Goal: Task Accomplishment & Management: Use online tool/utility

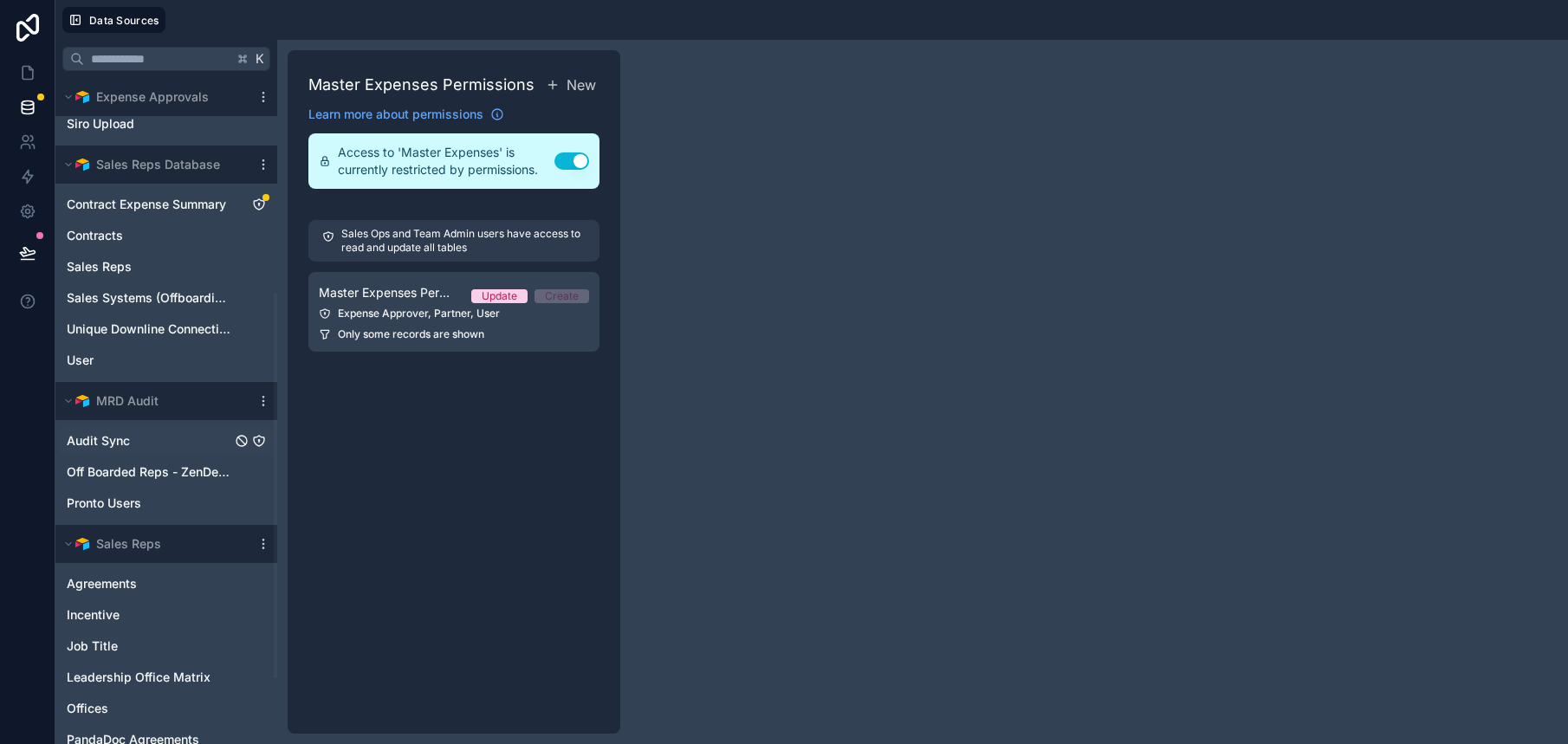
scroll to position [376, 0]
click at [172, 430] on link "Audit Sync" at bounding box center [149, 438] width 164 height 17
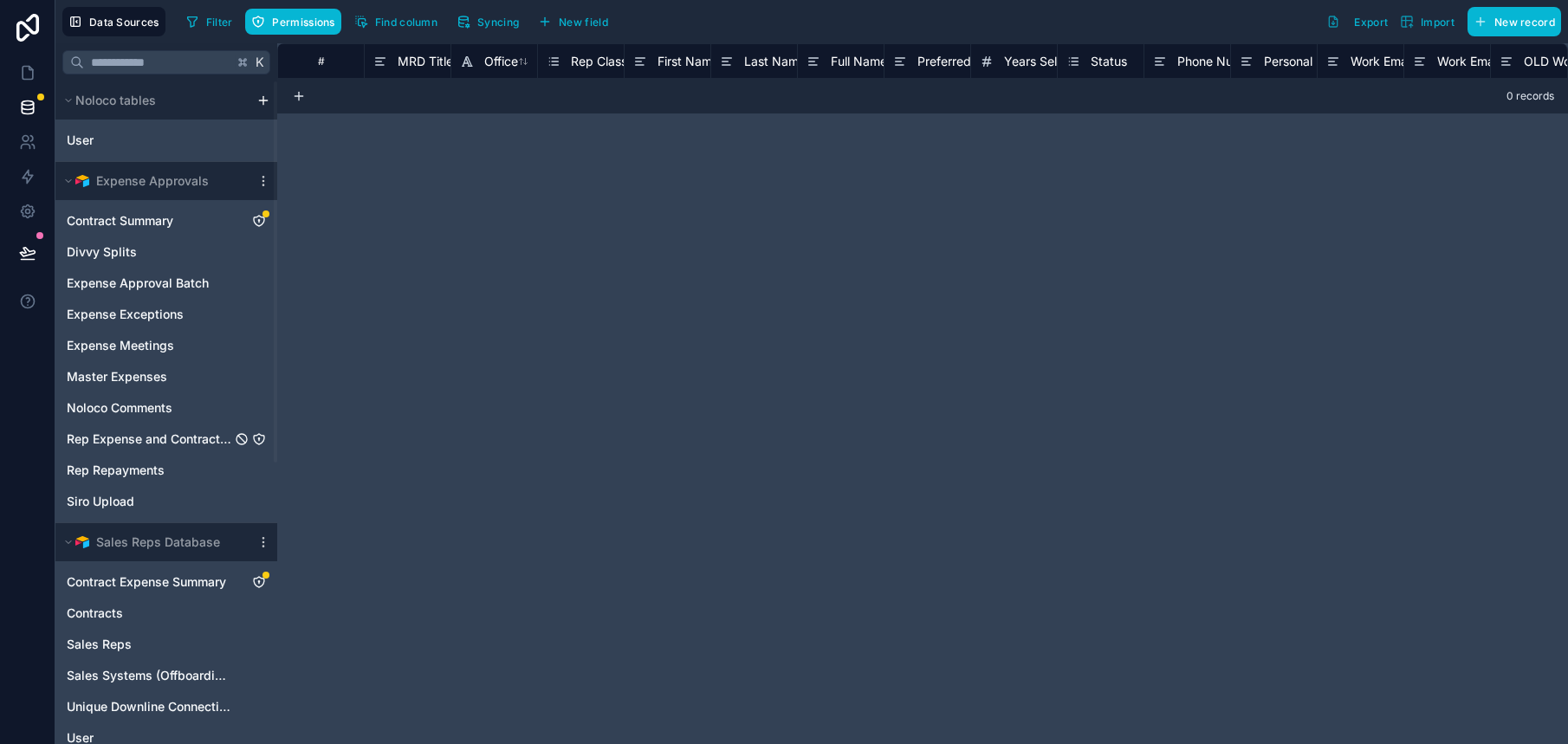
click at [167, 438] on span "Rep Expense and Contract Issues" at bounding box center [149, 439] width 164 height 17
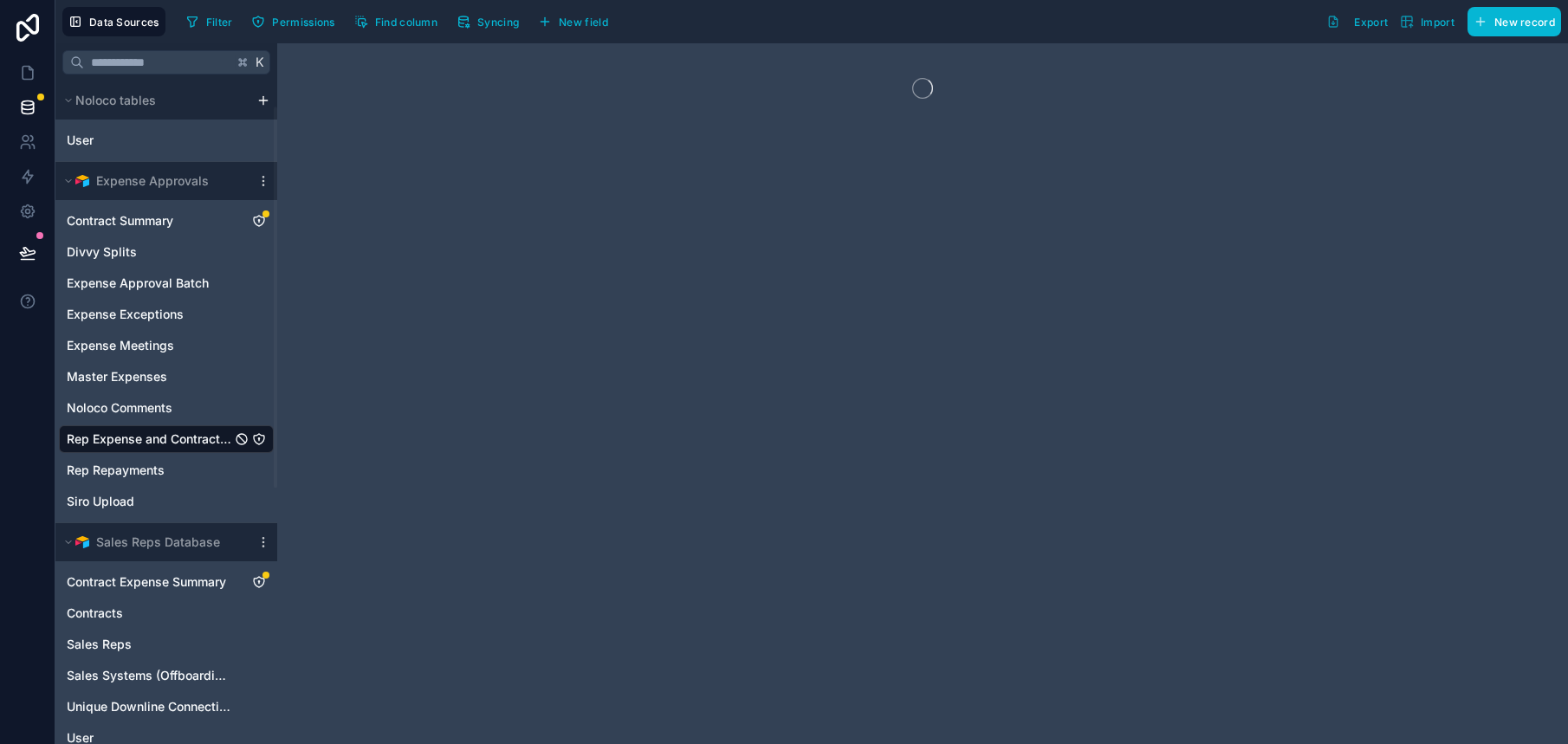
scroll to position [369, 0]
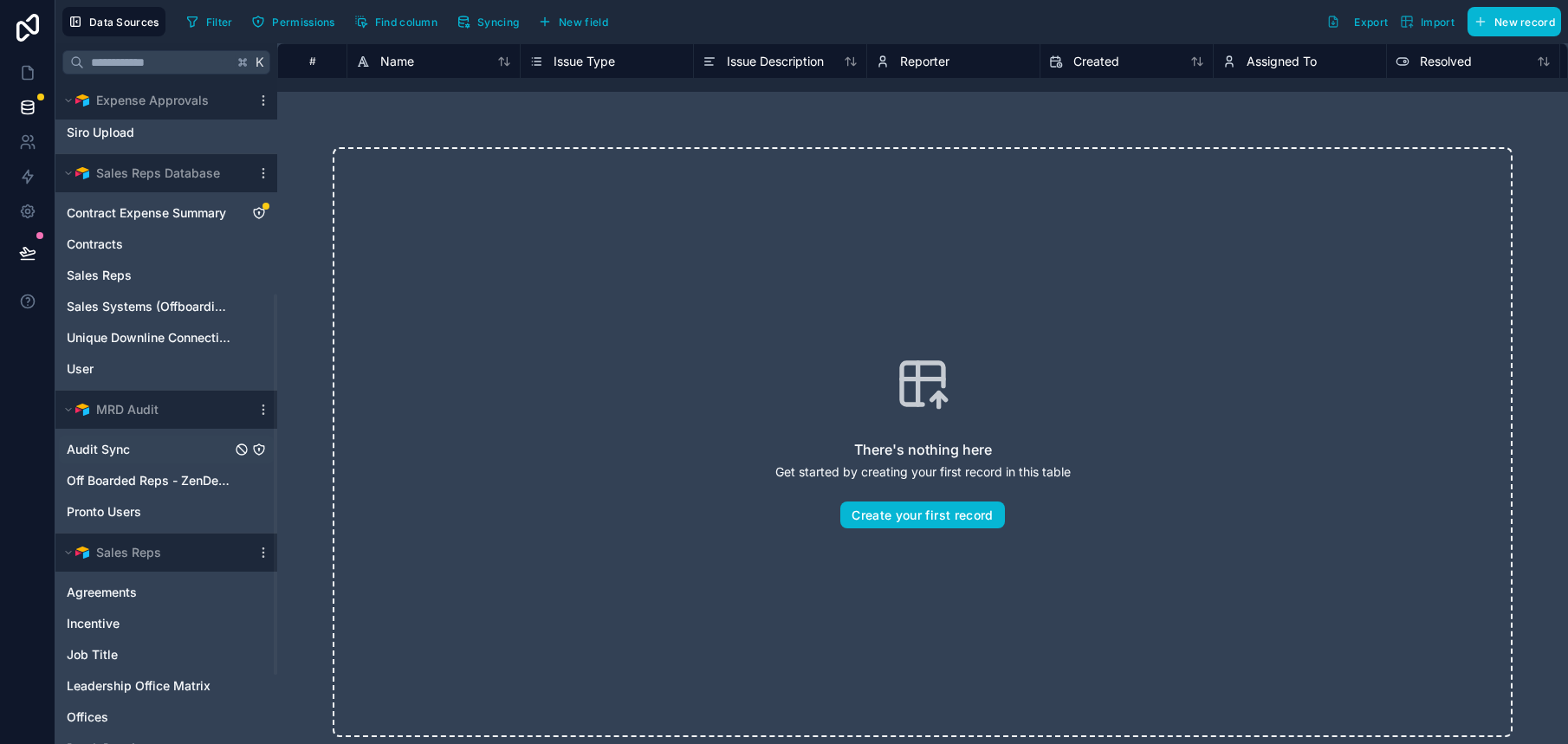
click at [142, 457] on link "Audit Sync" at bounding box center [149, 450] width 164 height 17
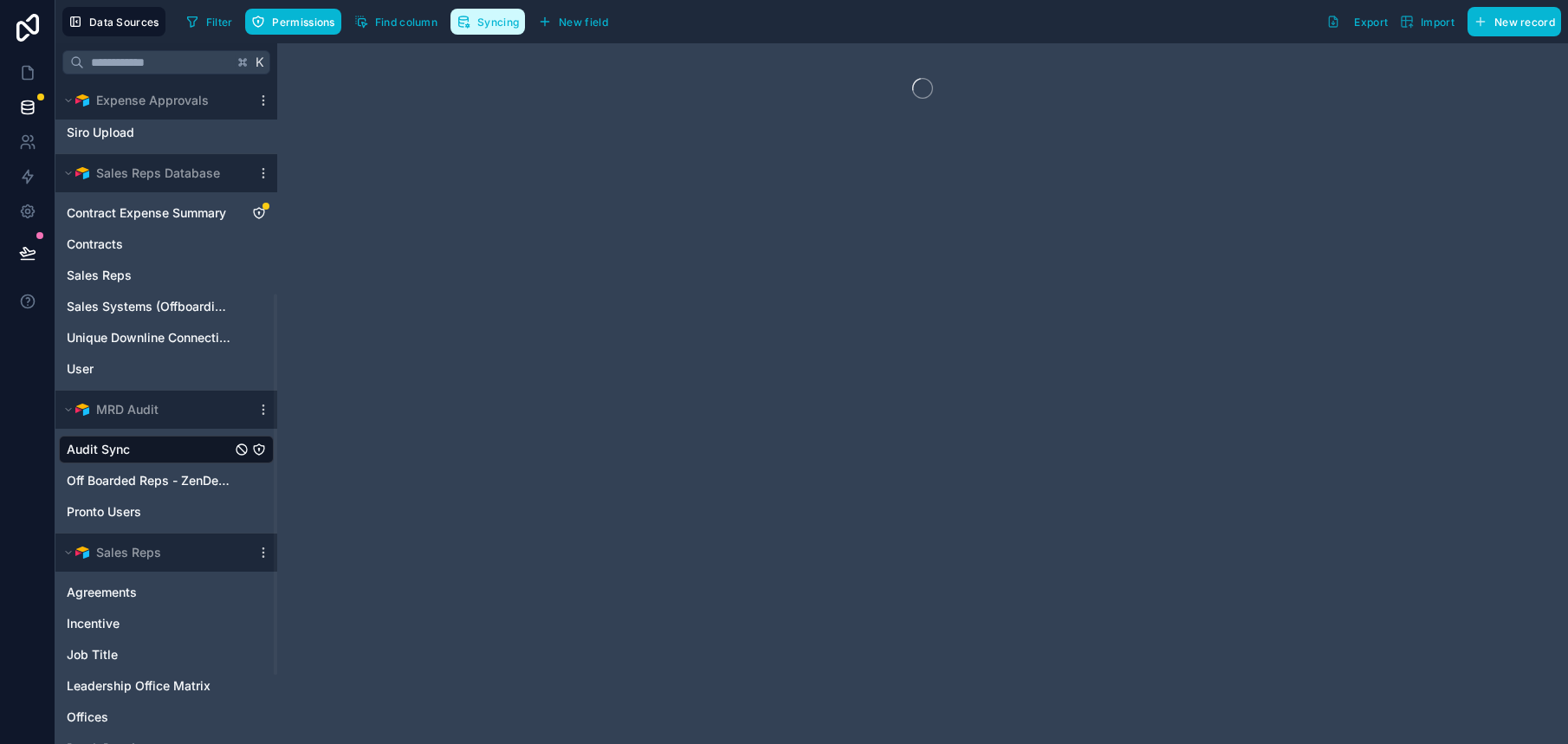
click at [482, 23] on span "Syncing" at bounding box center [499, 22] width 42 height 13
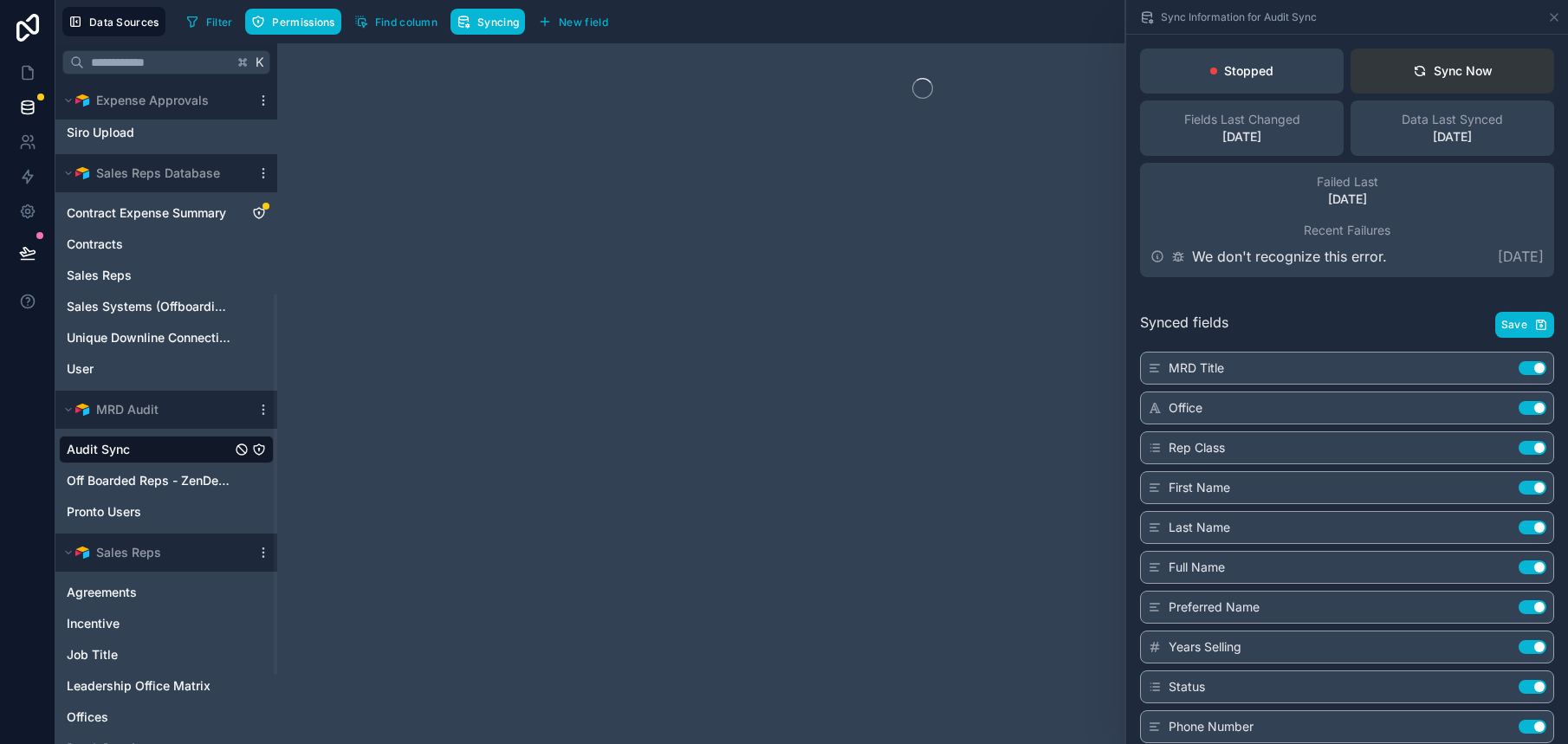
click at [1413, 70] on icon at bounding box center [1420, 71] width 14 height 14
click at [186, 479] on span "Off Boarded Reps - ZenDesk" at bounding box center [149, 480] width 164 height 17
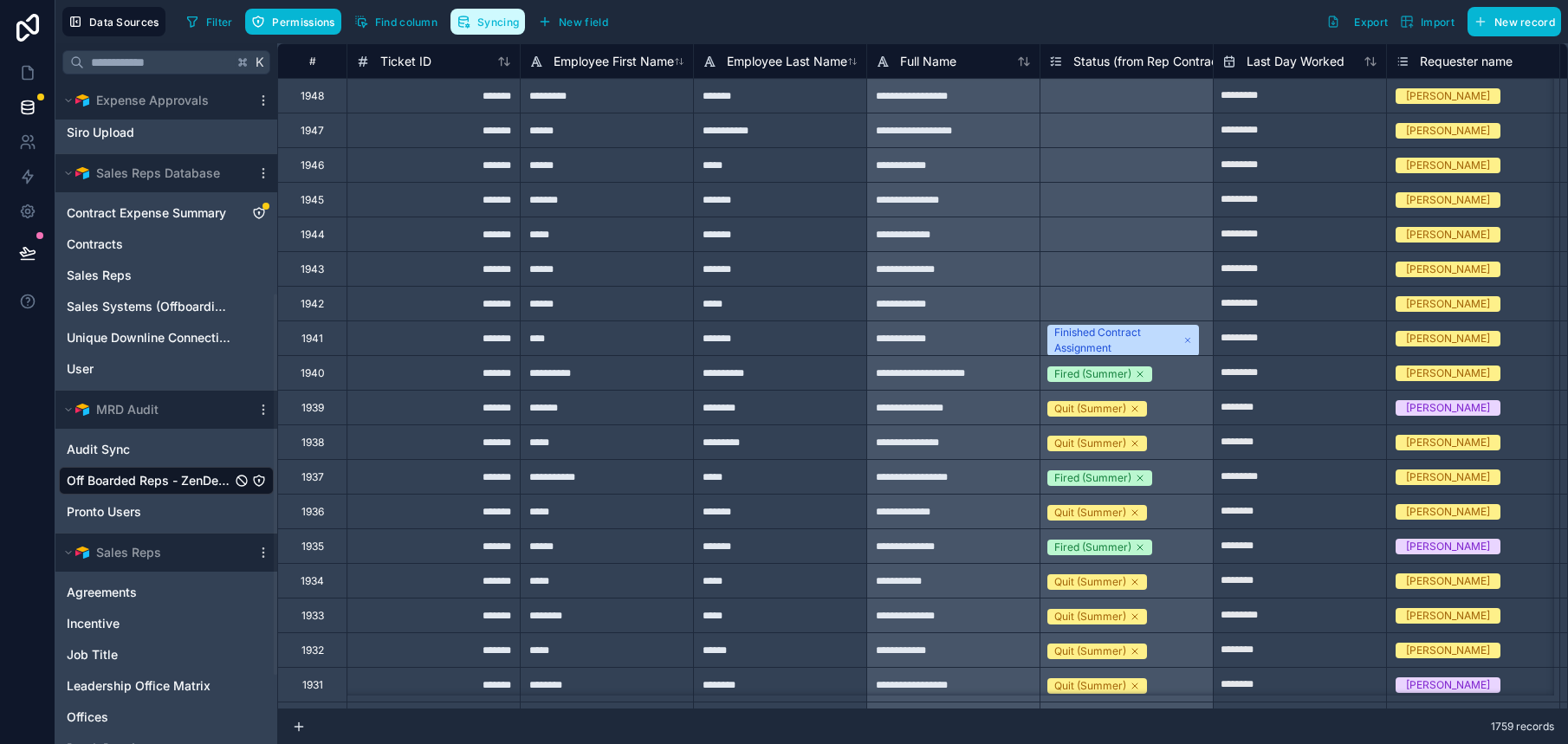
click at [464, 25] on icon "button" at bounding box center [463, 21] width 14 height 14
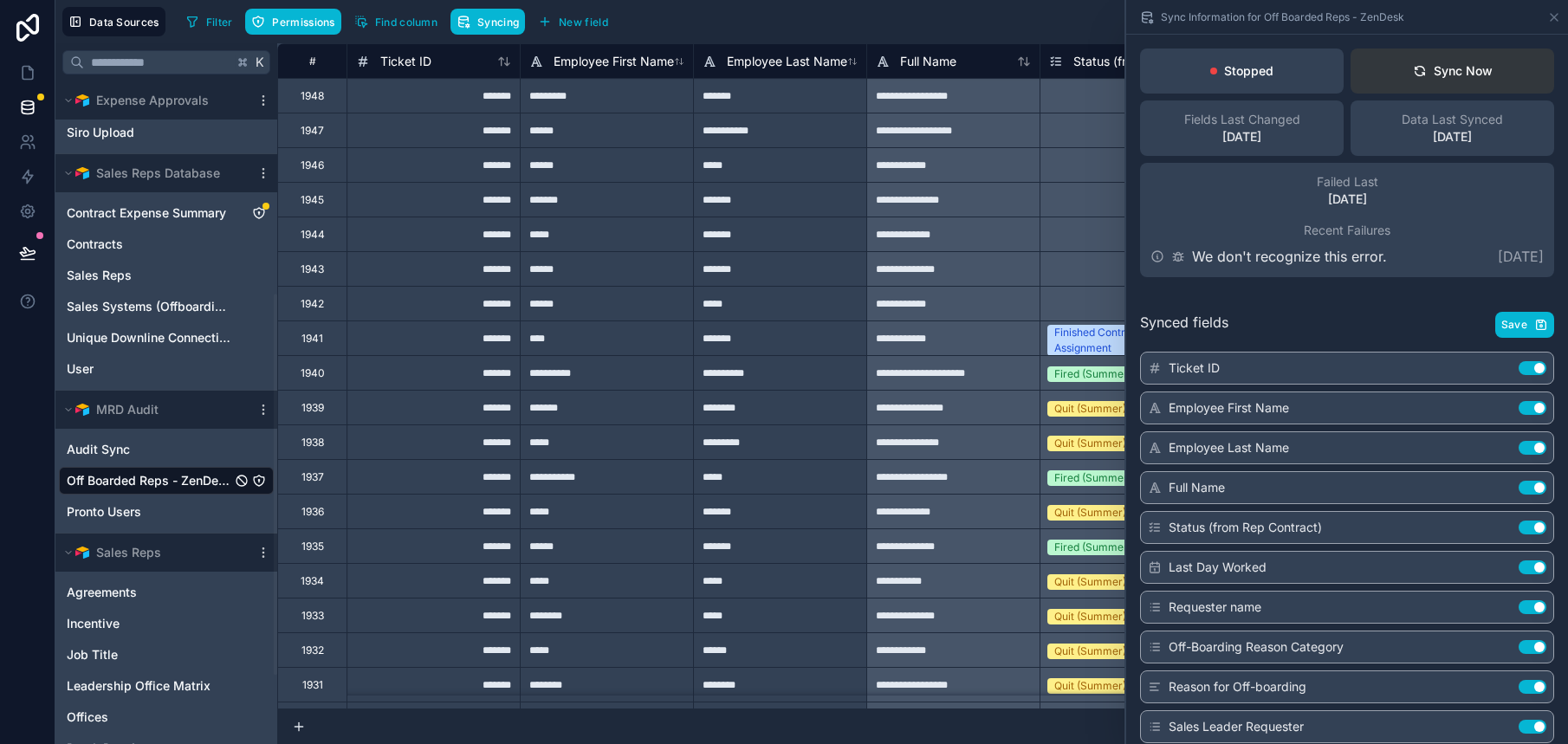
click at [1413, 74] on icon at bounding box center [1420, 71] width 14 height 14
click at [97, 515] on span "Pronto Users" at bounding box center [104, 512] width 75 height 17
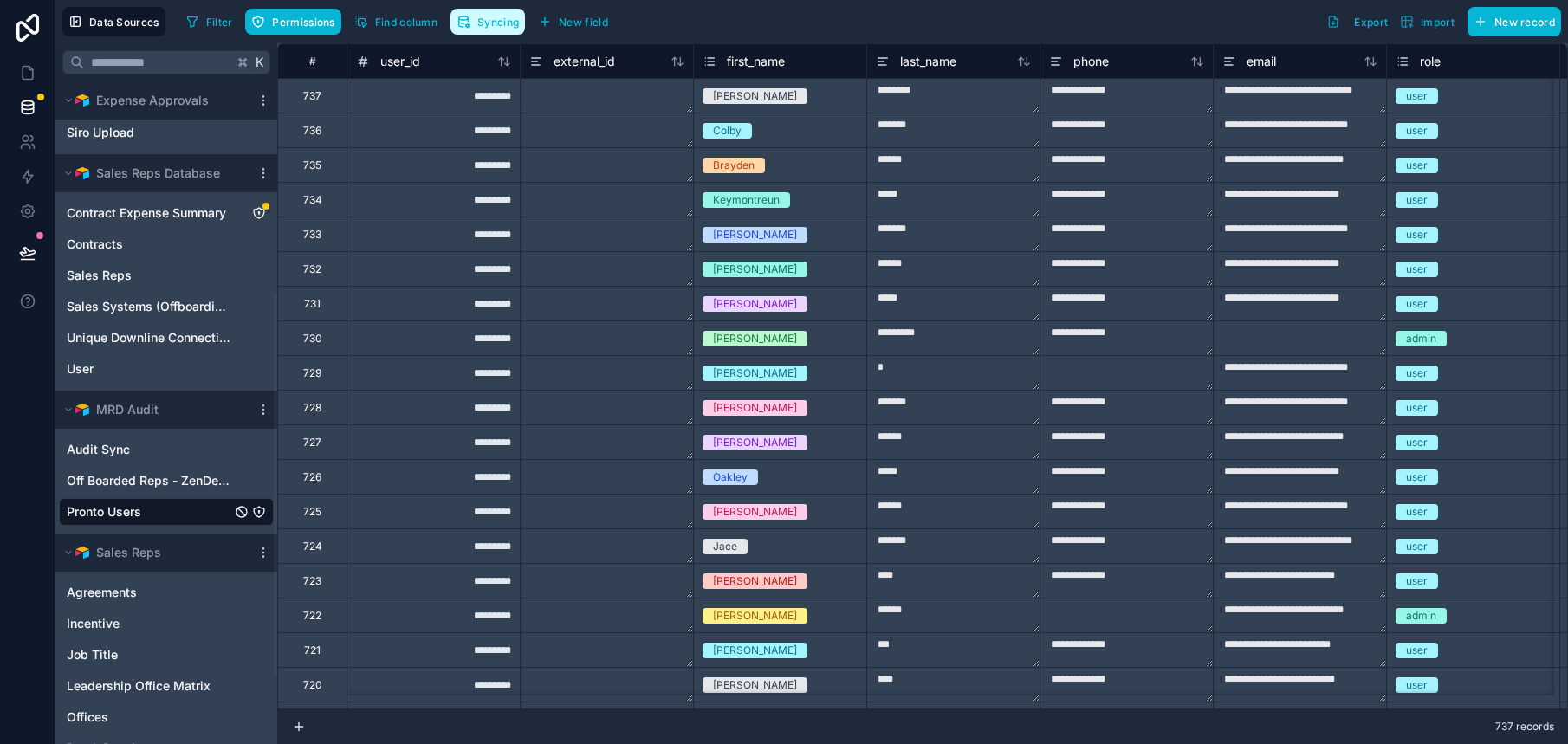
click at [479, 20] on span "Syncing" at bounding box center [499, 22] width 42 height 13
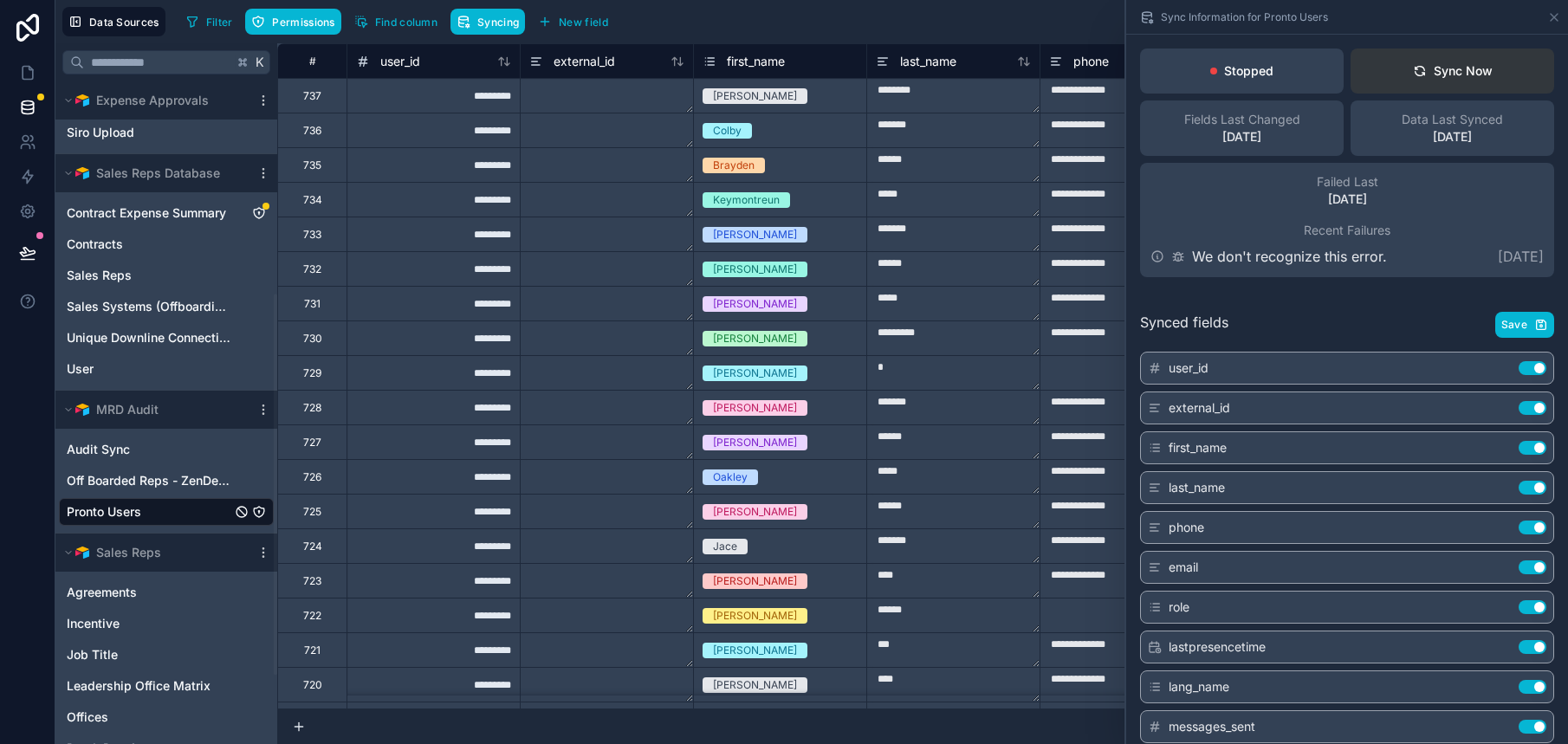
click at [1413, 70] on icon at bounding box center [1420, 71] width 14 height 14
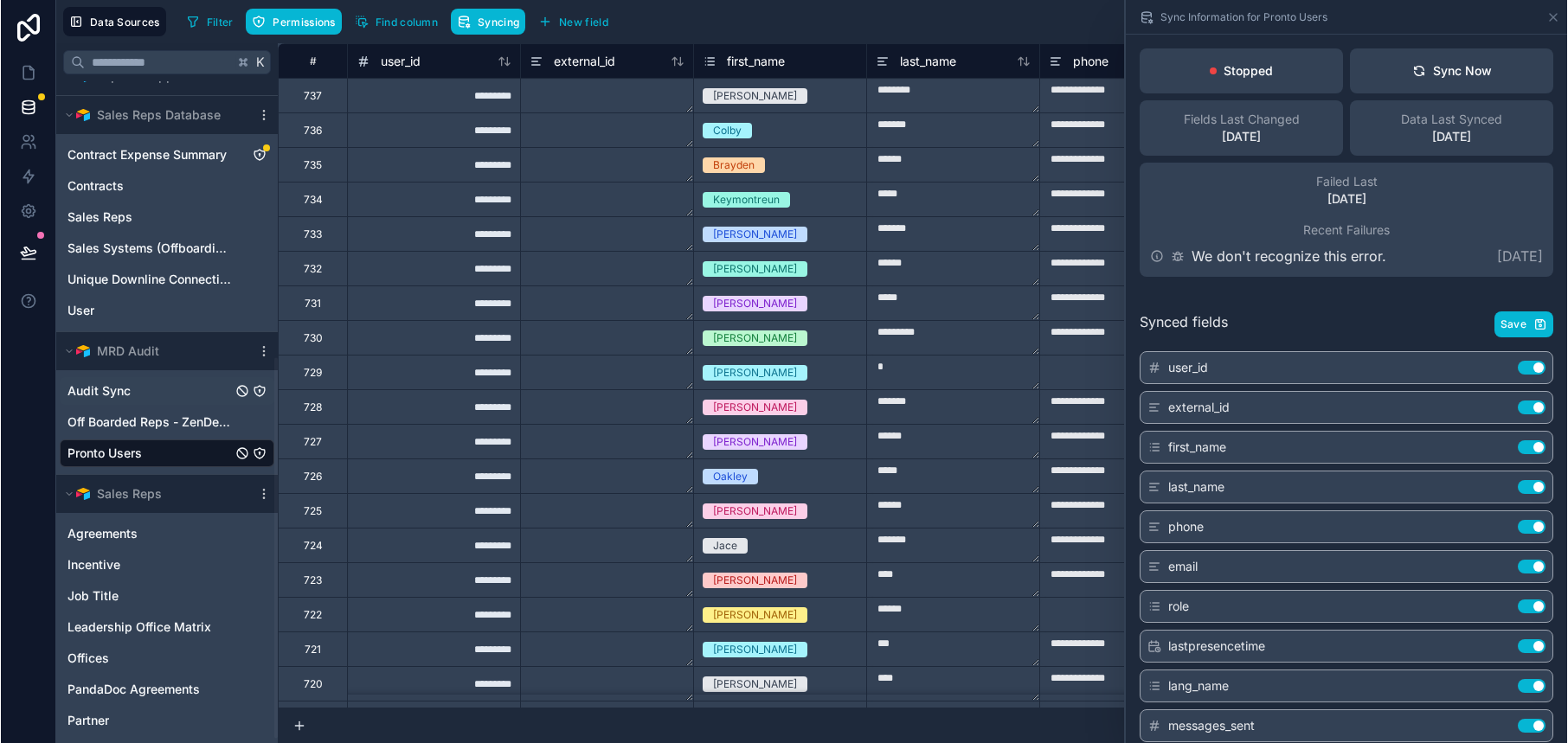
scroll to position [487, 0]
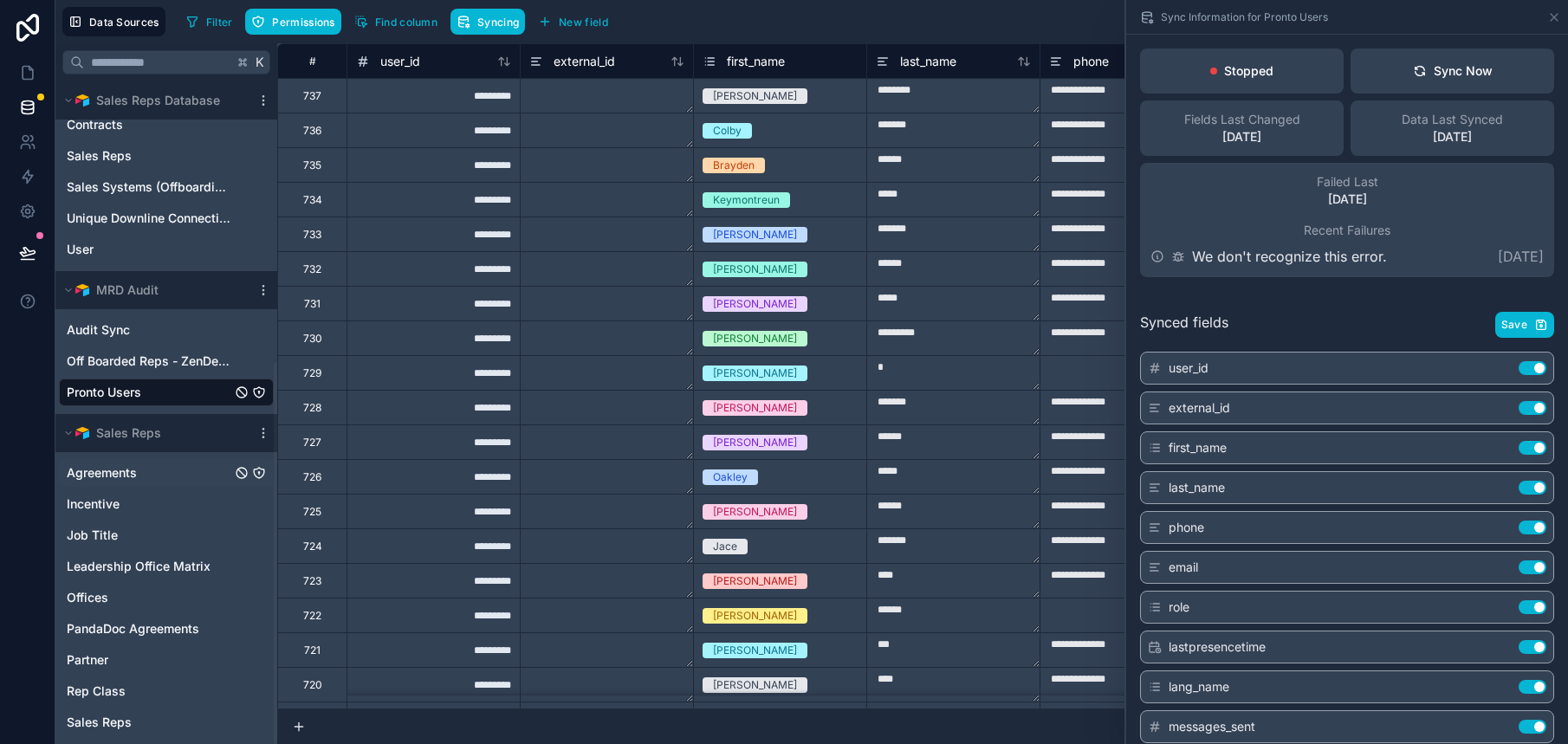
click at [136, 478] on span "Agreements" at bounding box center [101, 473] width 70 height 17
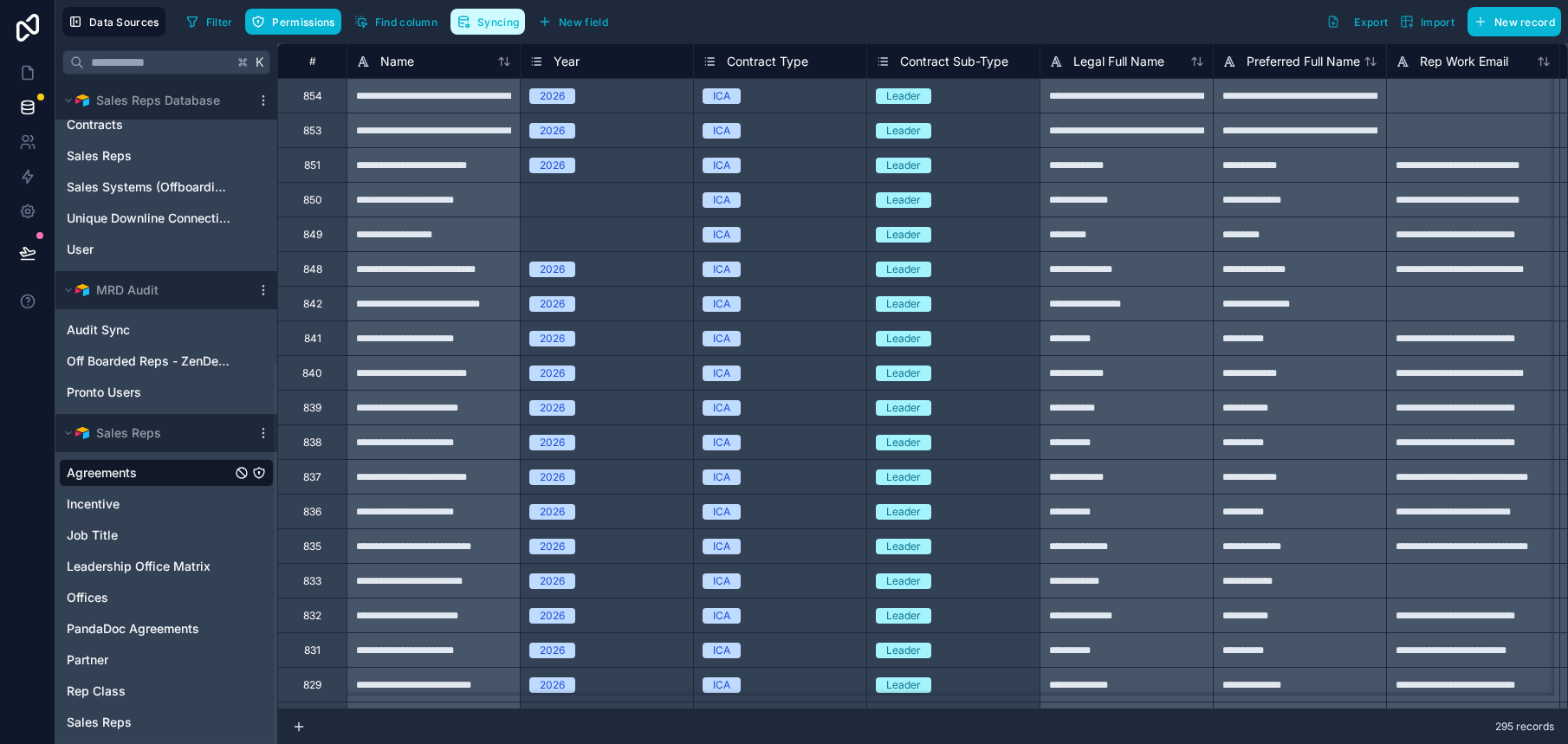
click at [497, 26] on span "Syncing" at bounding box center [499, 22] width 42 height 13
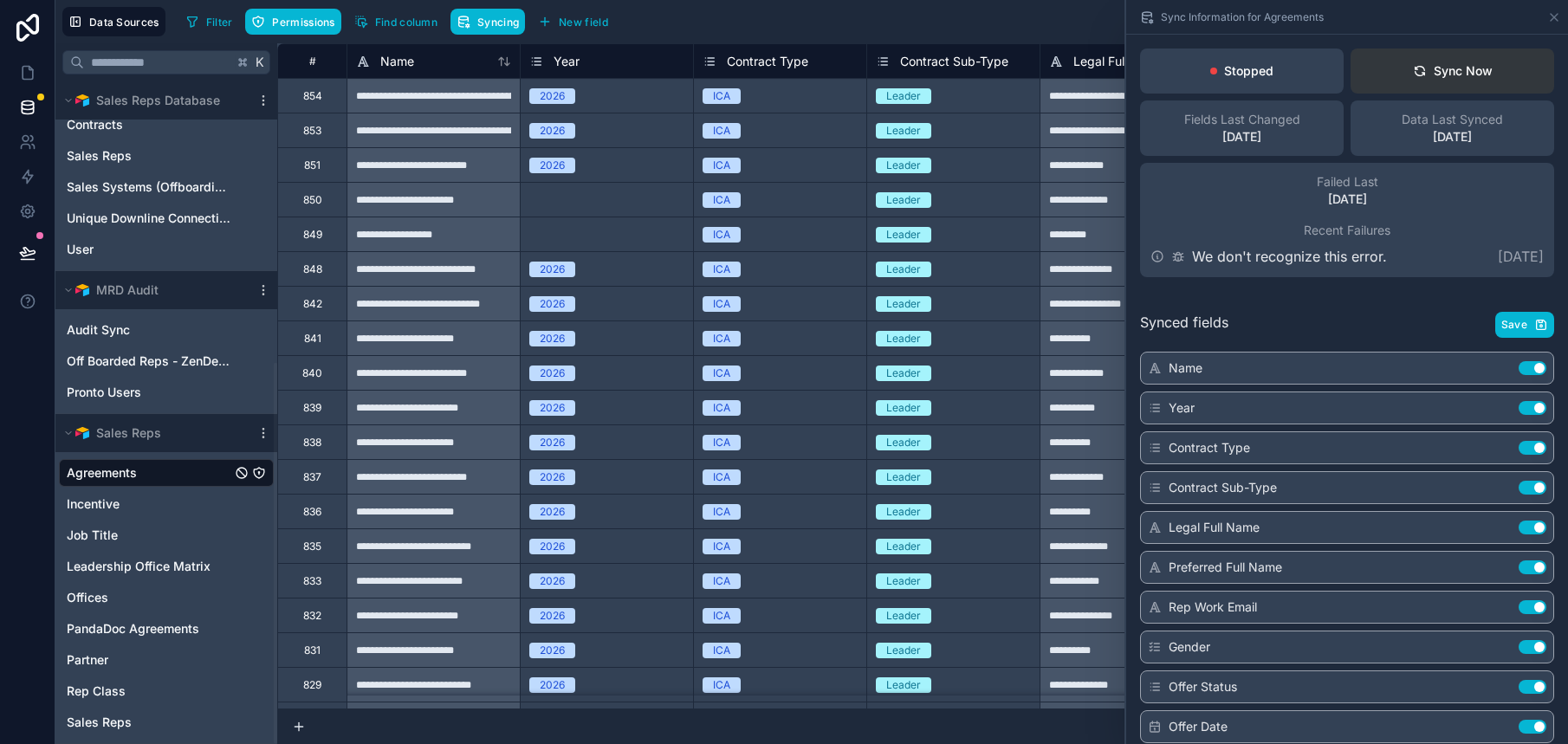
click at [1413, 64] on icon at bounding box center [1420, 71] width 14 height 14
click at [195, 627] on span "PandaDoc Agreements" at bounding box center [133, 628] width 133 height 17
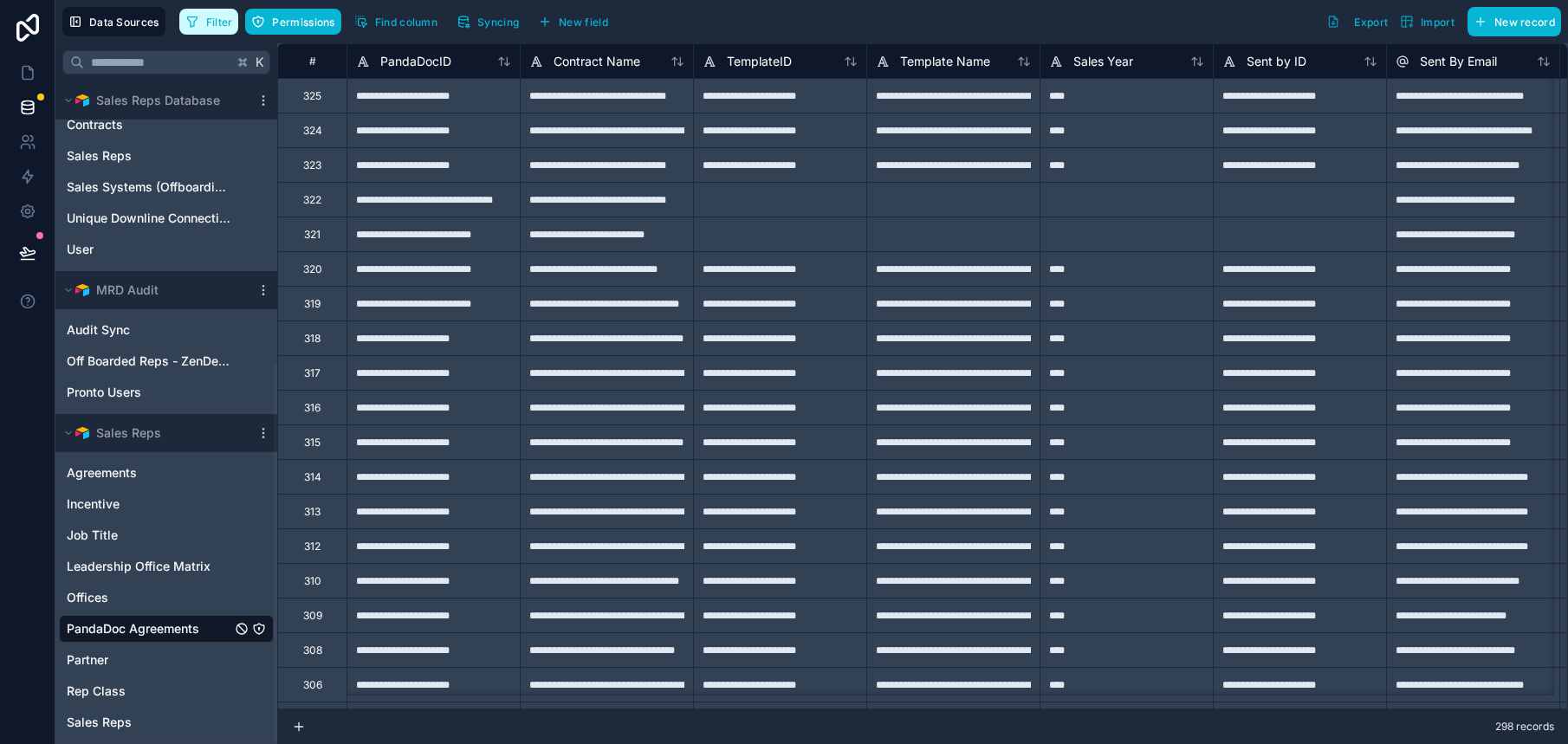
click at [186, 22] on icon "button" at bounding box center [192, 21] width 14 height 14
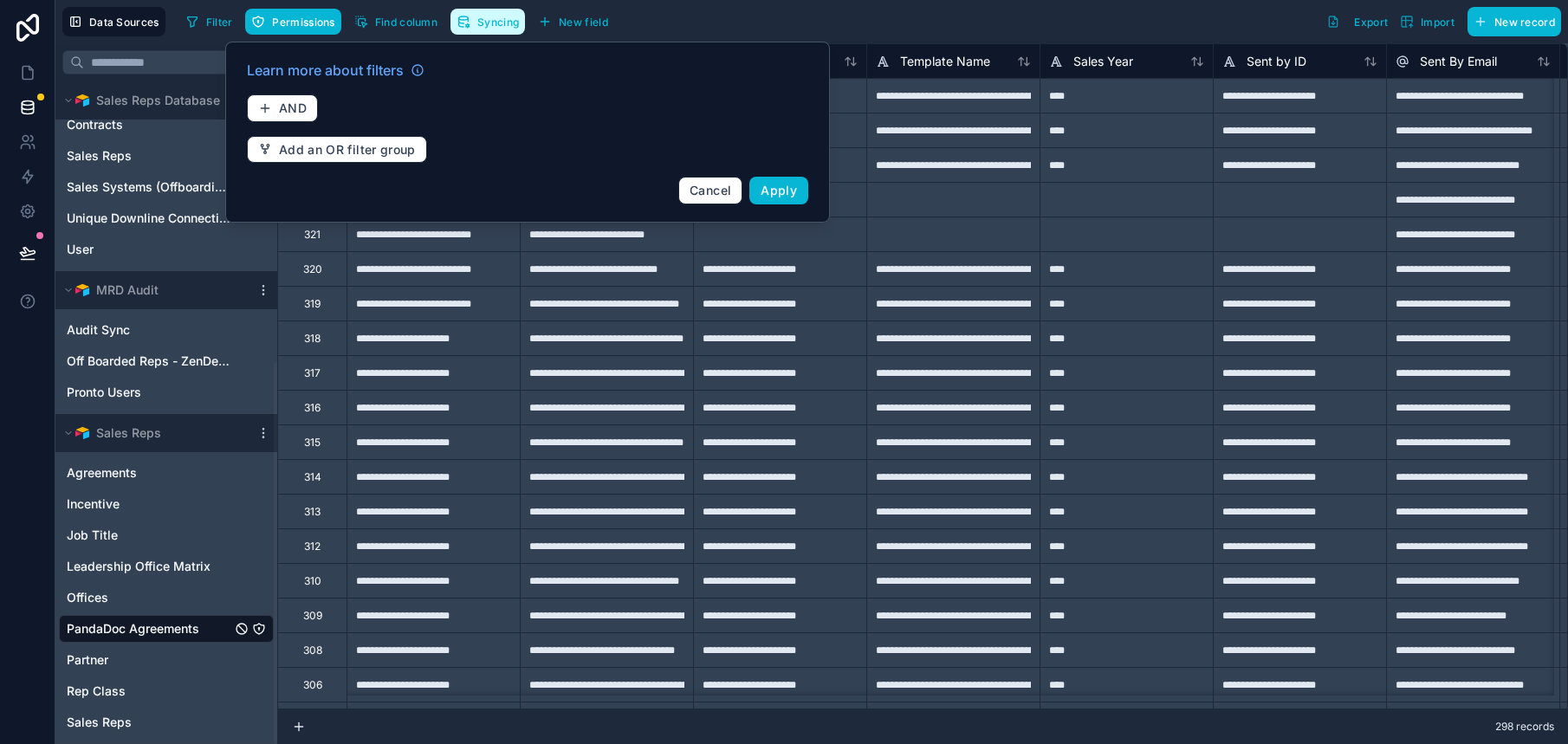
click at [516, 17] on span "Syncing" at bounding box center [499, 22] width 42 height 13
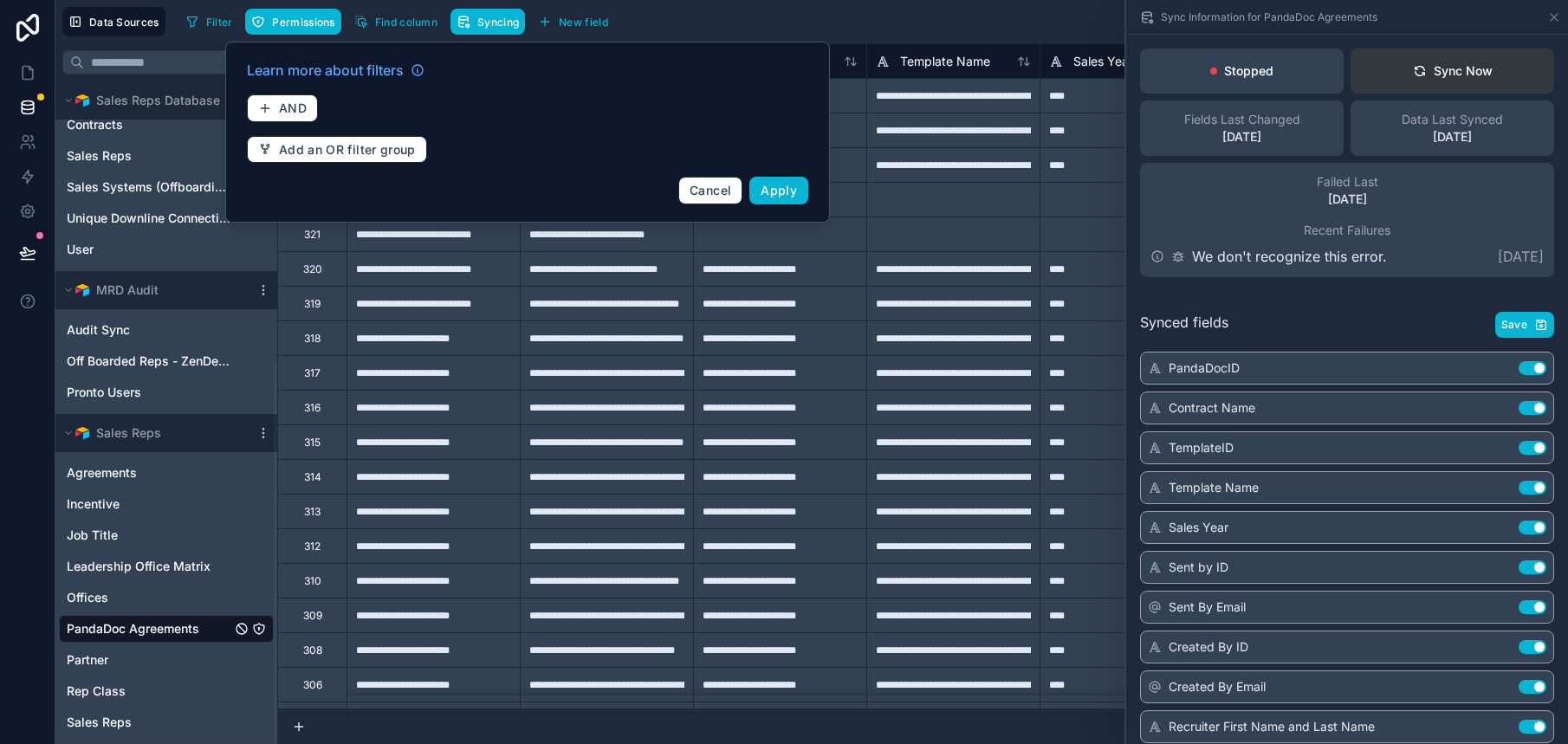
click at [1457, 89] on button "Sync Now" at bounding box center [1452, 71] width 204 height 45
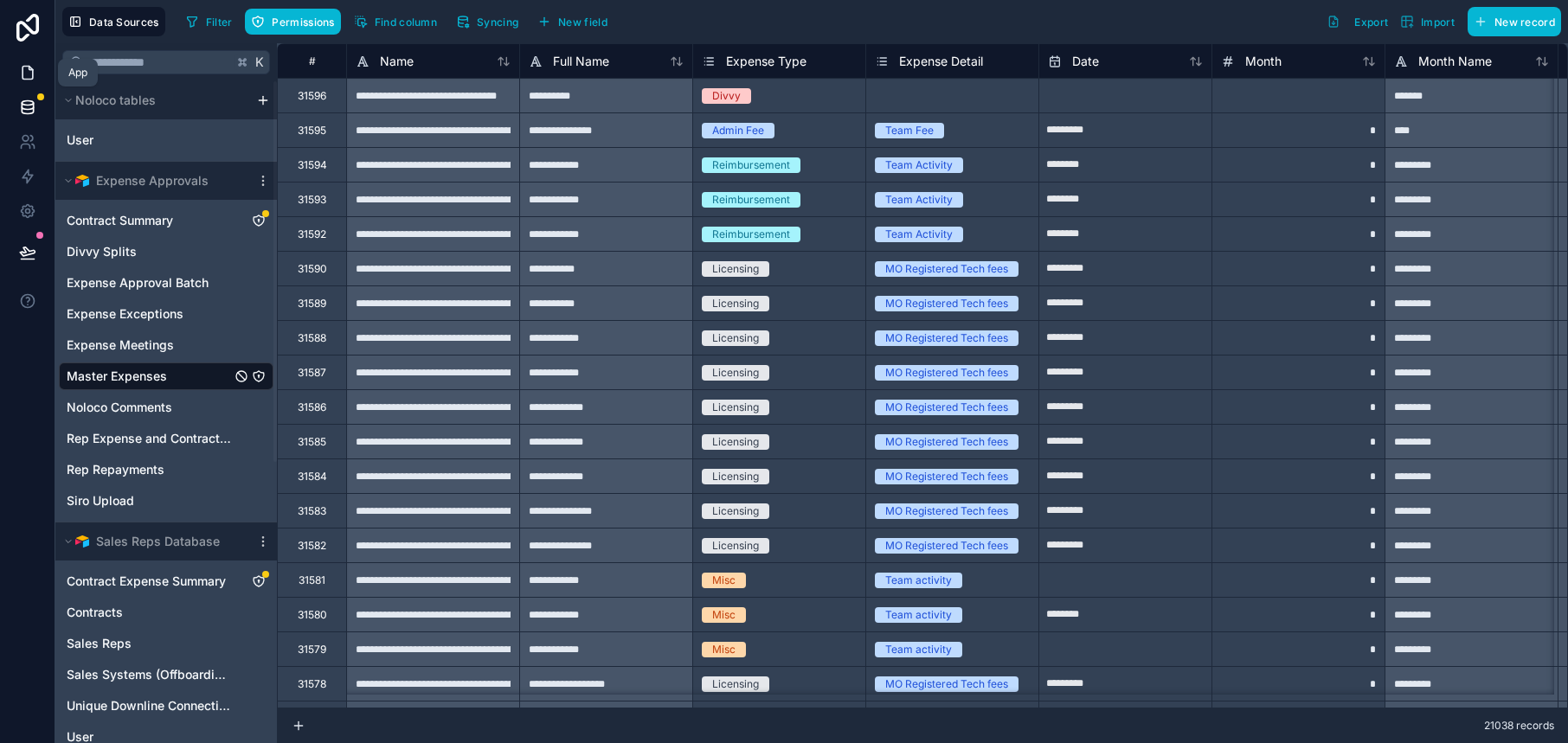
click at [28, 70] on icon at bounding box center [28, 72] width 17 height 17
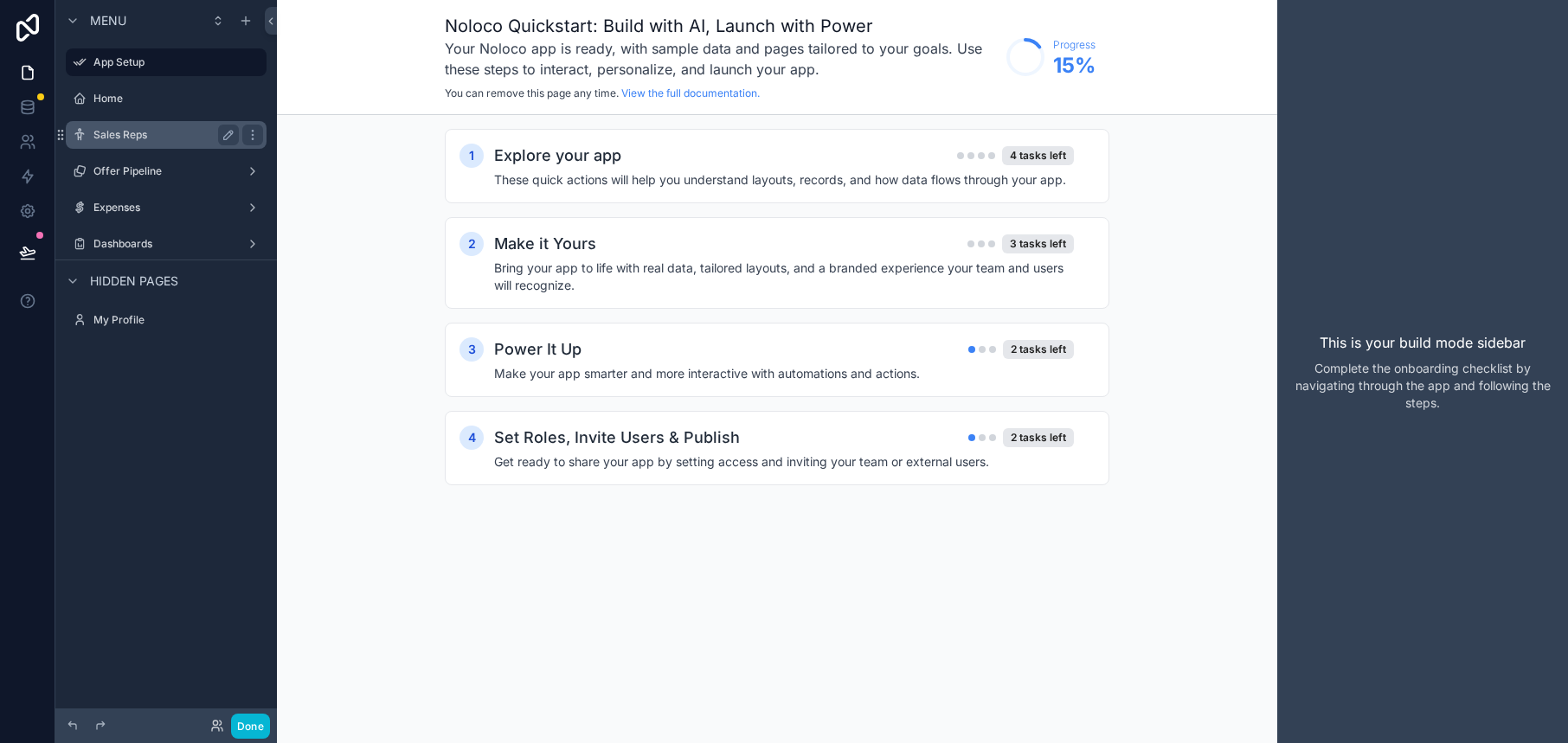
click at [154, 134] on label "Sales Reps" at bounding box center [162, 134] width 138 height 14
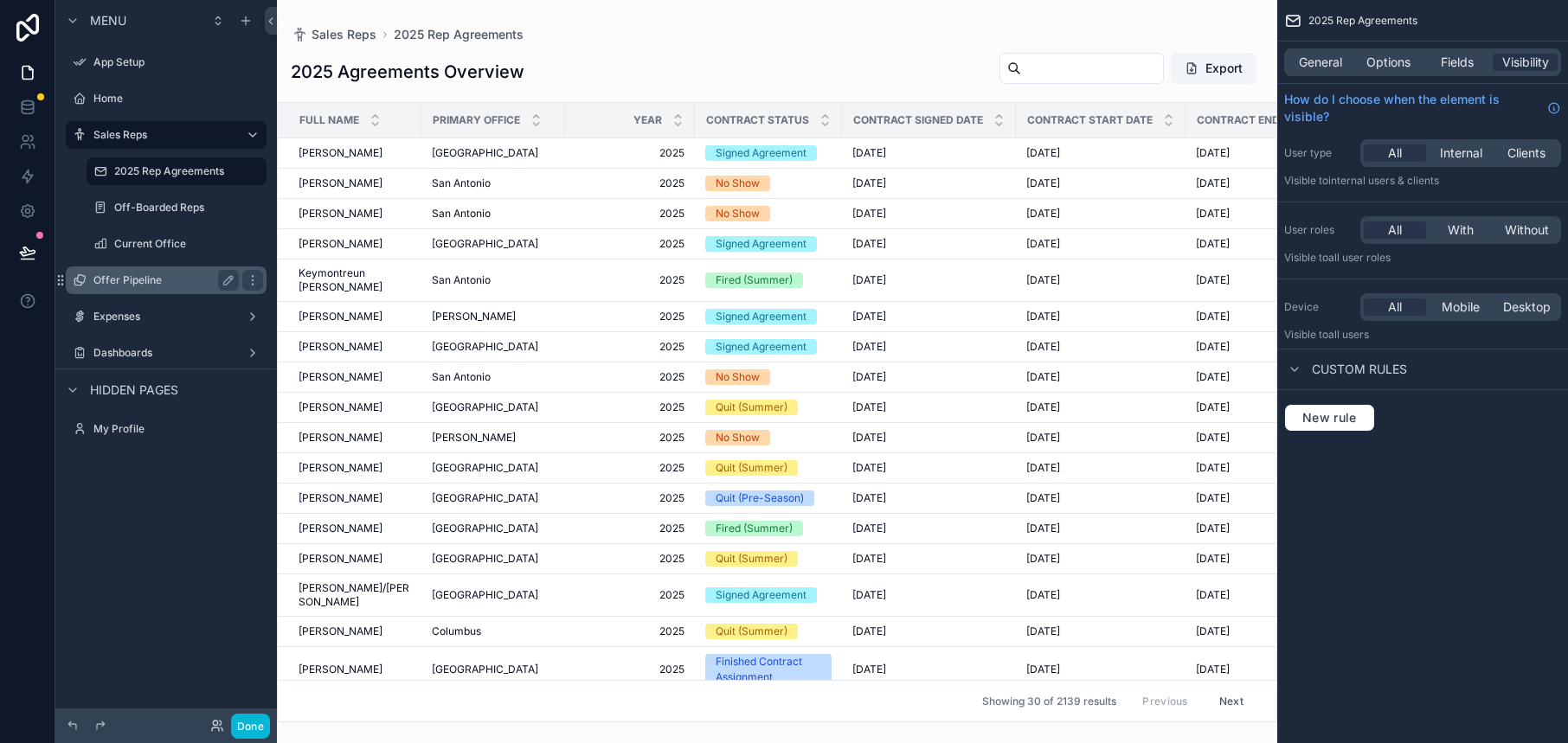
click at [146, 281] on label "Offer Pipeline" at bounding box center [162, 280] width 138 height 14
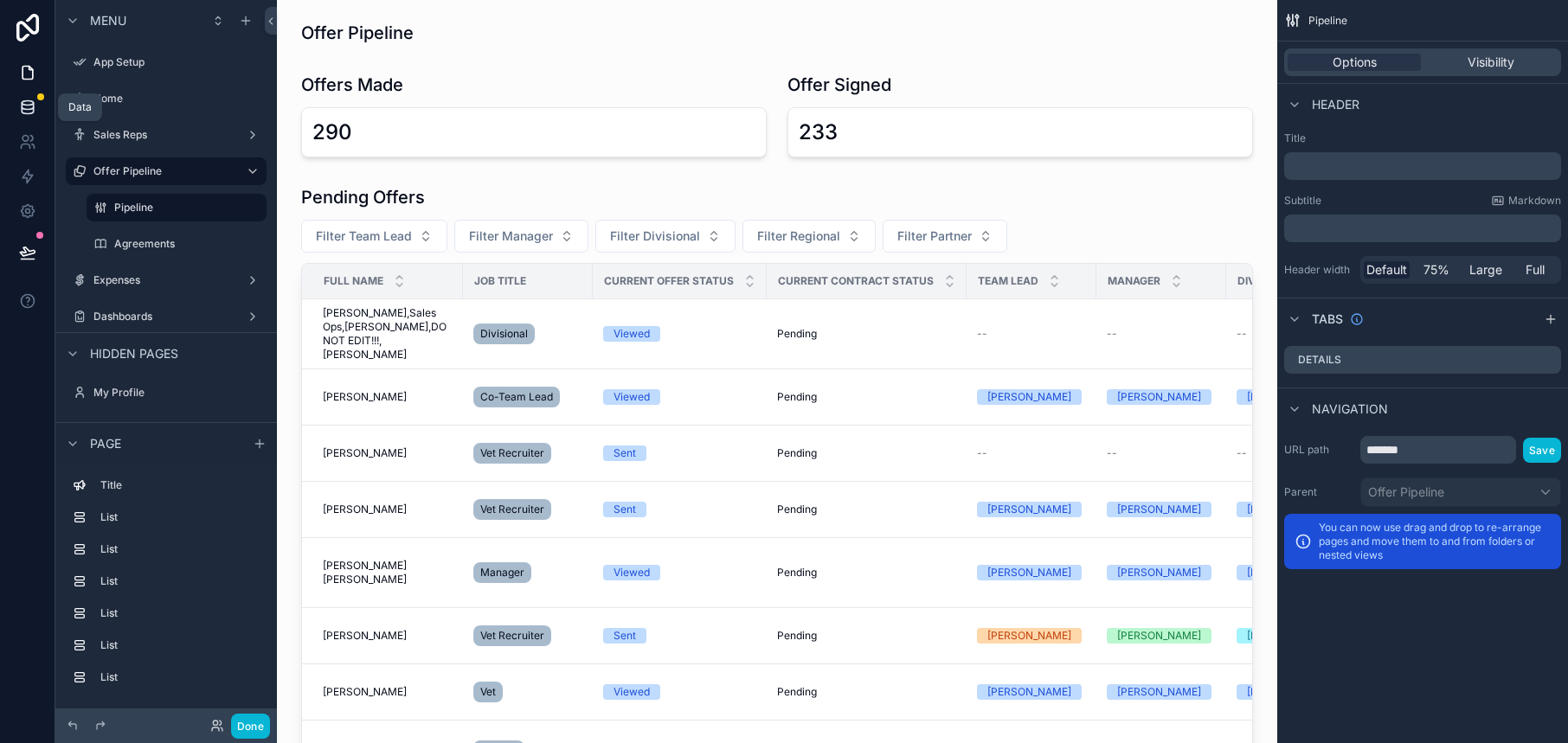
click at [32, 106] on icon at bounding box center [28, 106] width 11 height 7
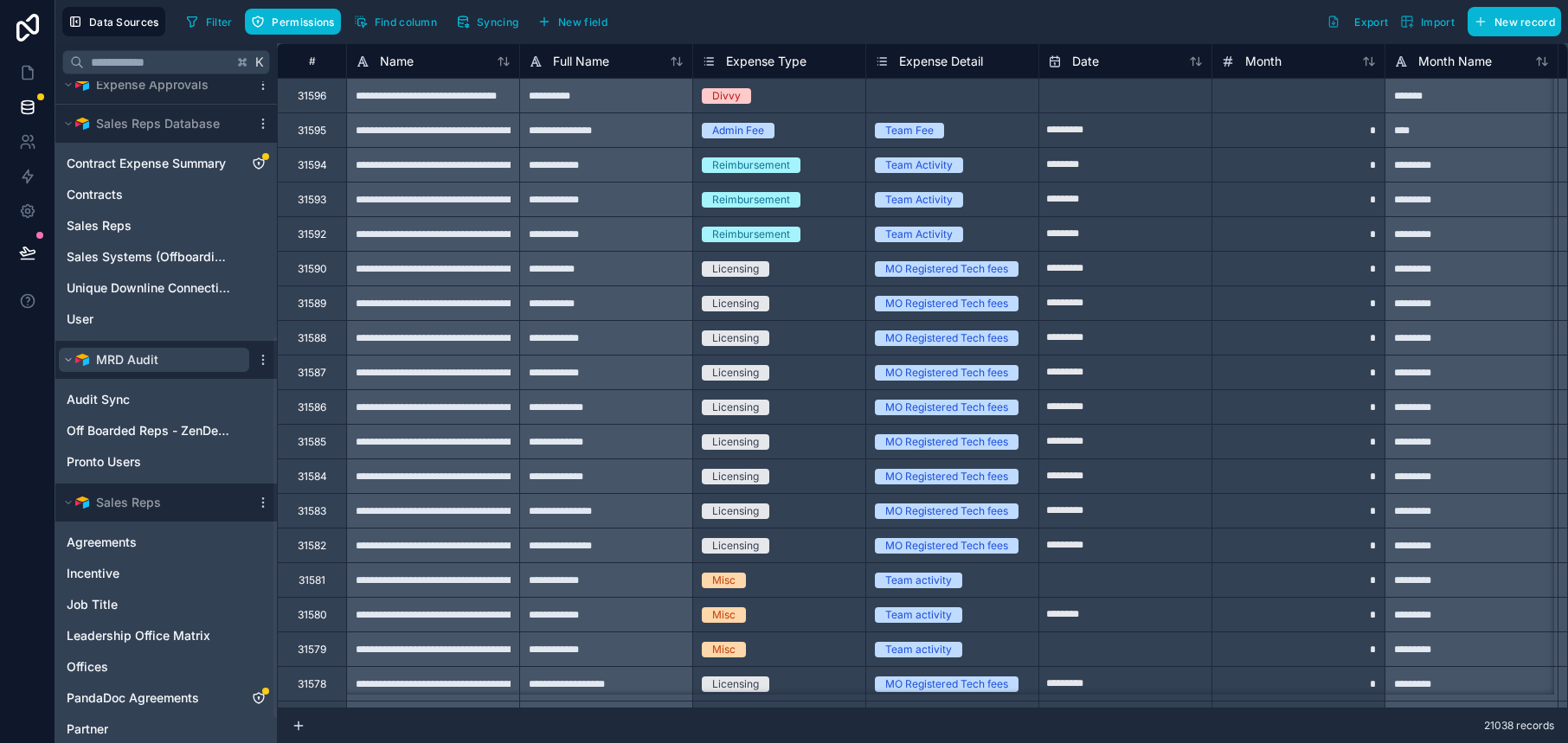
scroll to position [381, 0]
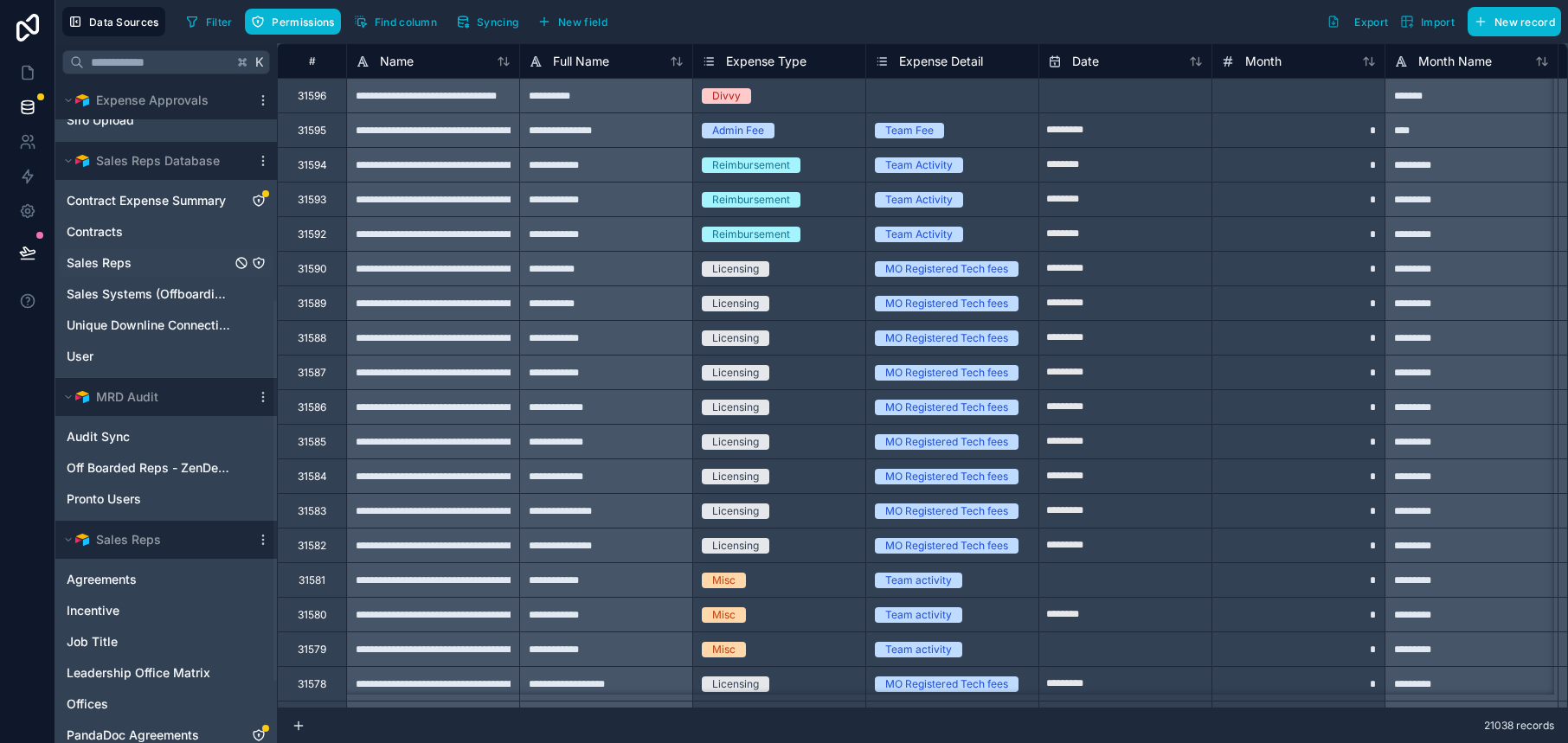
click at [192, 268] on link "Sales Reps" at bounding box center [149, 263] width 164 height 17
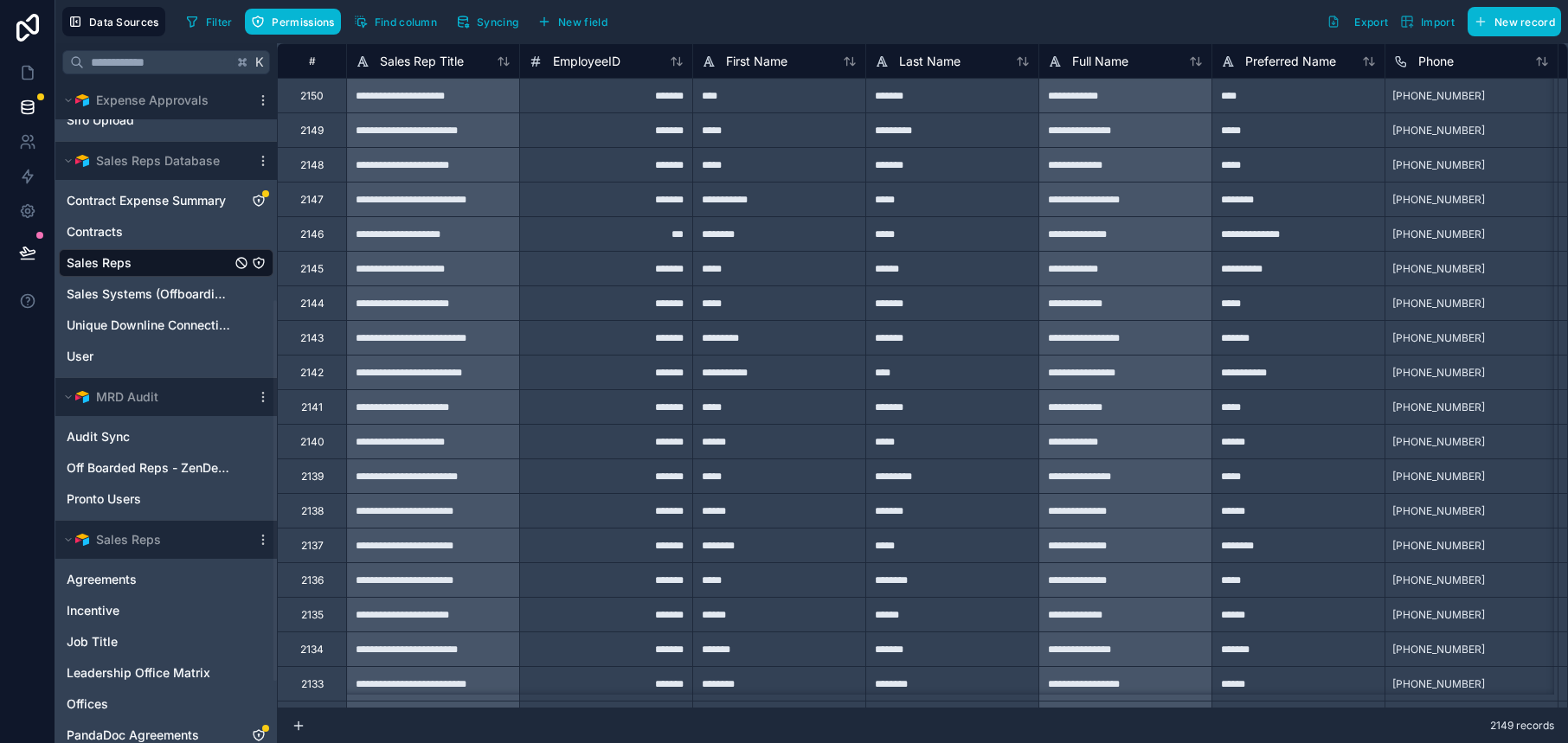
scroll to position [487, 0]
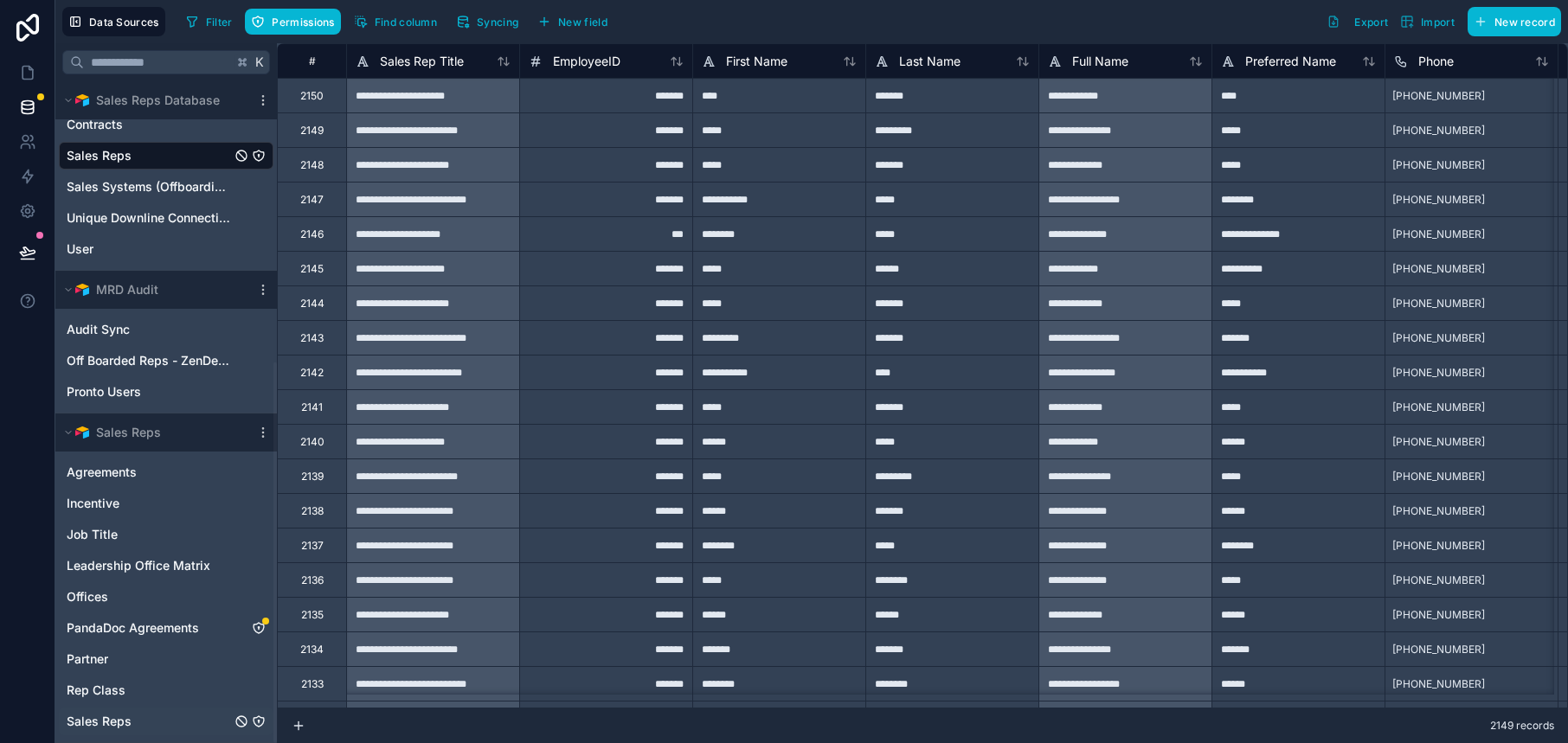
click at [195, 711] on div "Sales Reps" at bounding box center [166, 721] width 215 height 28
click at [195, 717] on link "Sales Reps" at bounding box center [149, 721] width 164 height 17
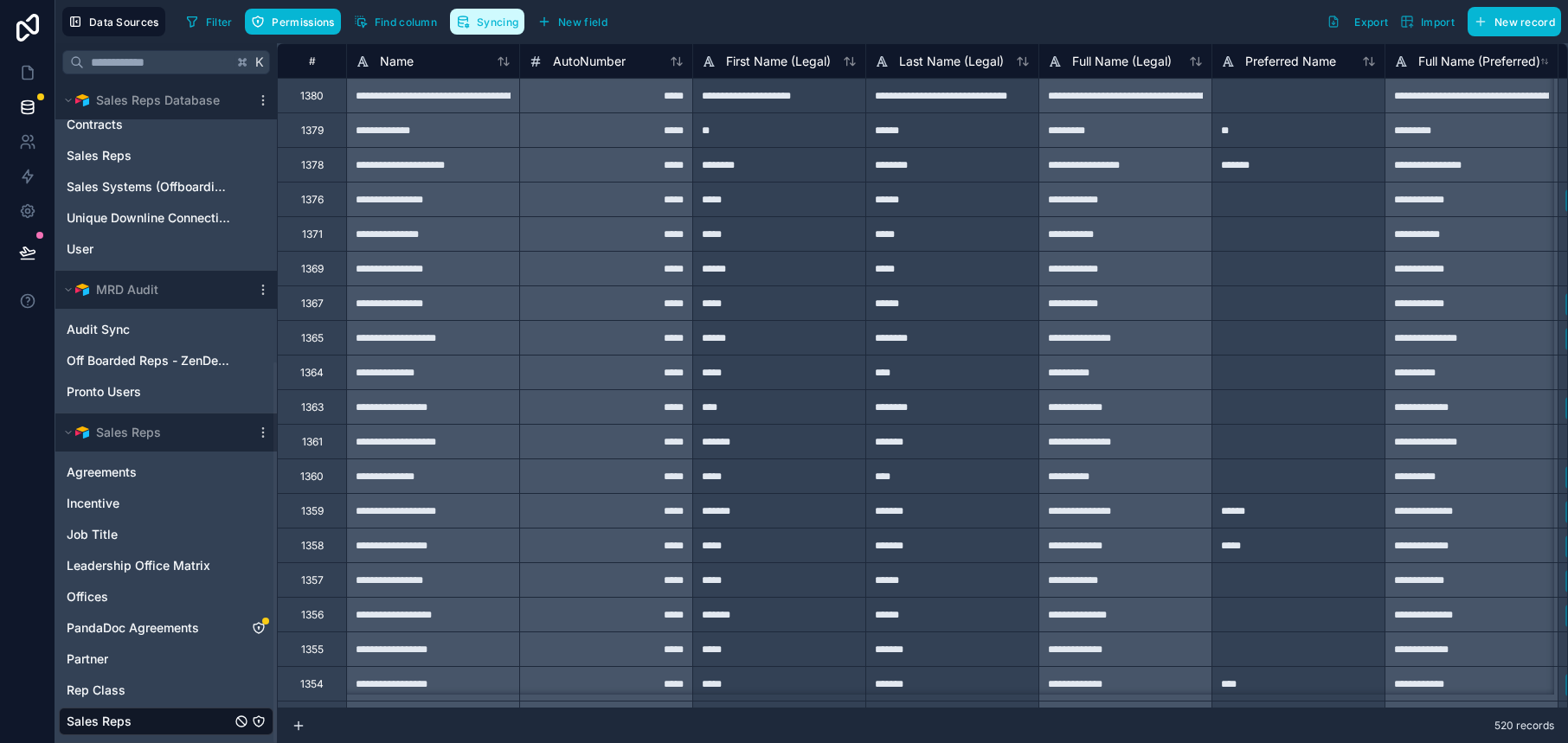
click at [512, 31] on button "Syncing" at bounding box center [488, 21] width 74 height 26
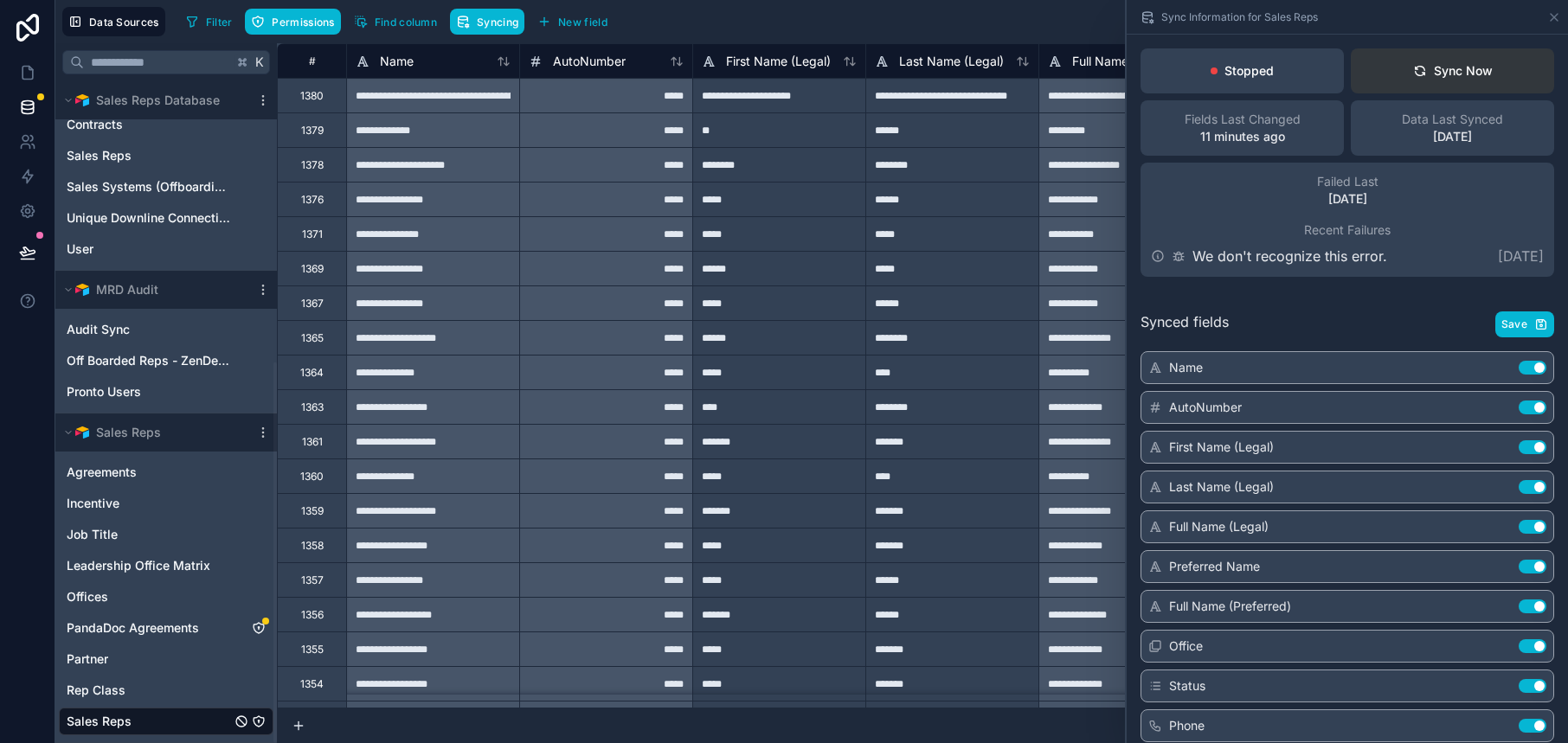
click at [1434, 66] on div "Sync Now" at bounding box center [1453, 71] width 79 height 17
click at [30, 77] on icon at bounding box center [28, 72] width 17 height 17
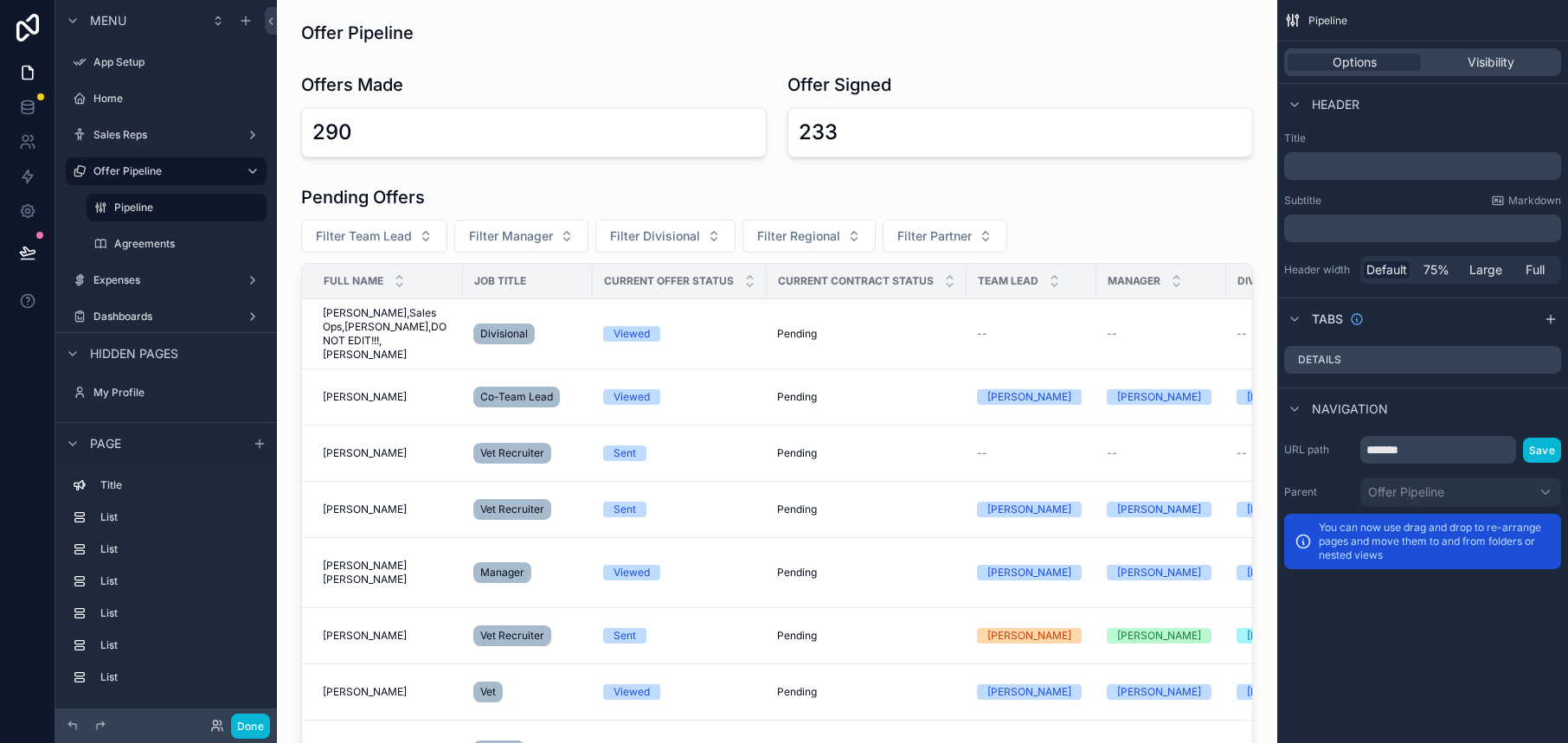
click at [252, 211] on icon "scrollable content" at bounding box center [252, 211] width 1 height 1
click at [173, 202] on label "Pipeline" at bounding box center [173, 207] width 117 height 14
click at [257, 442] on icon "scrollable content" at bounding box center [260, 444] width 14 height 14
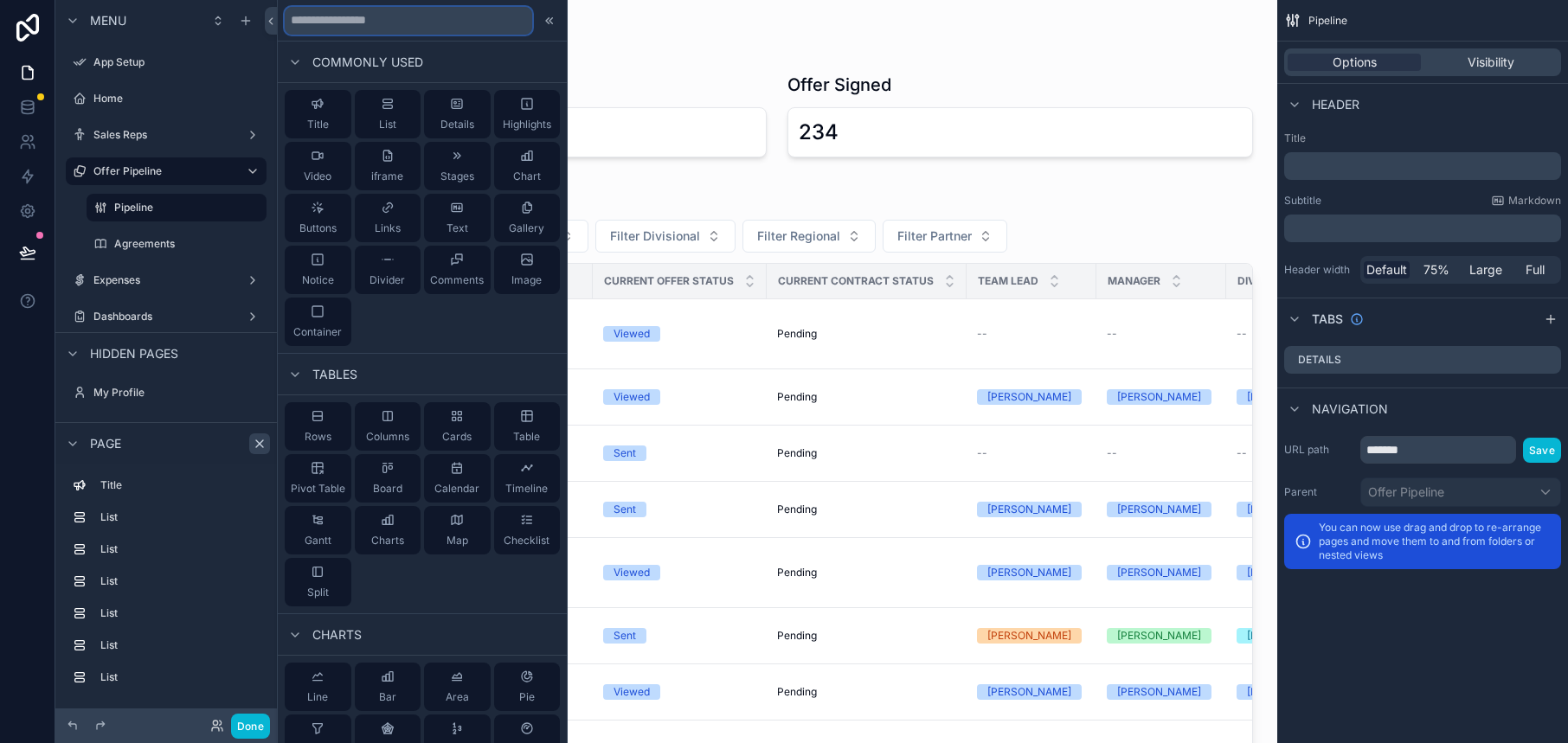
click at [353, 26] on input "text" at bounding box center [408, 20] width 247 height 28
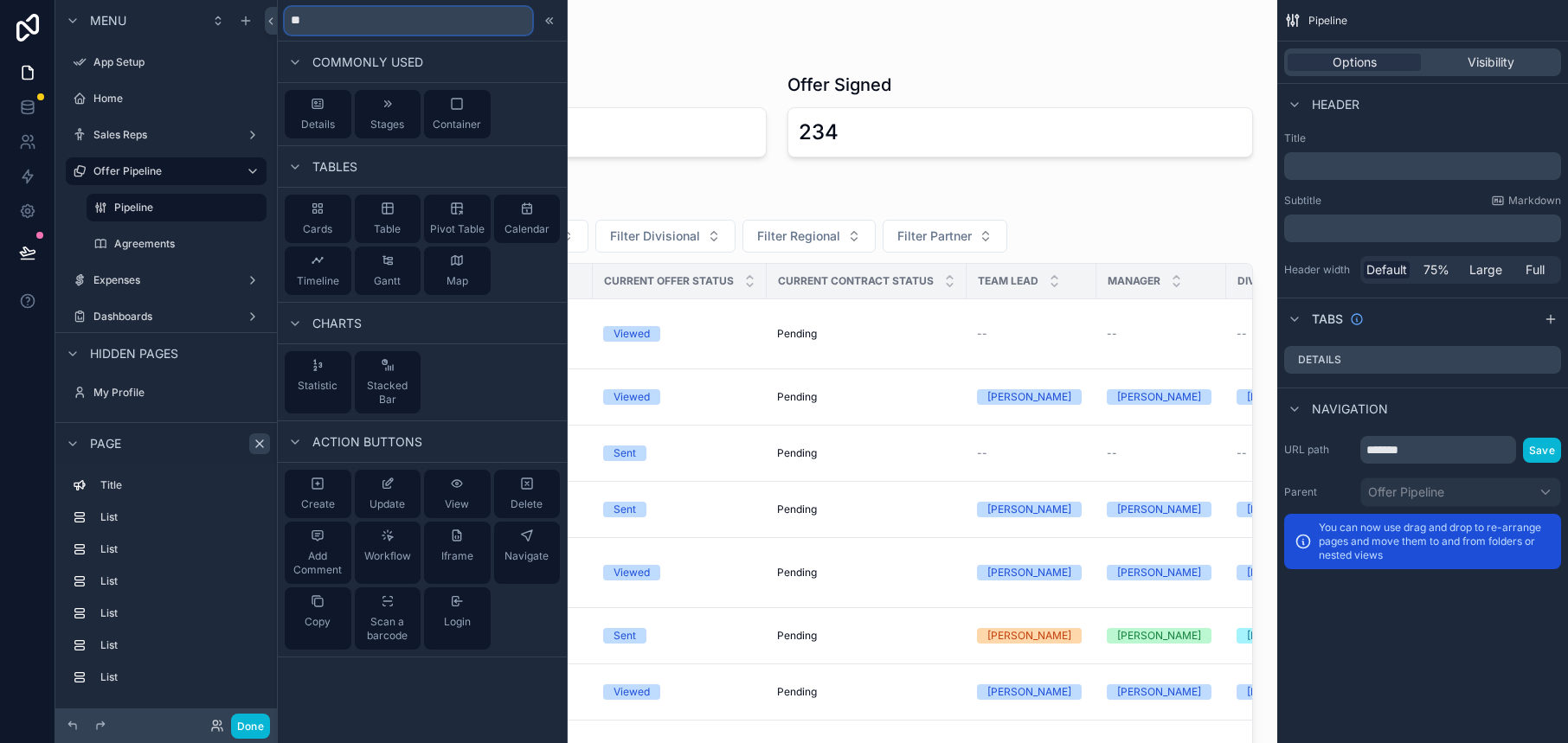
type input "***"
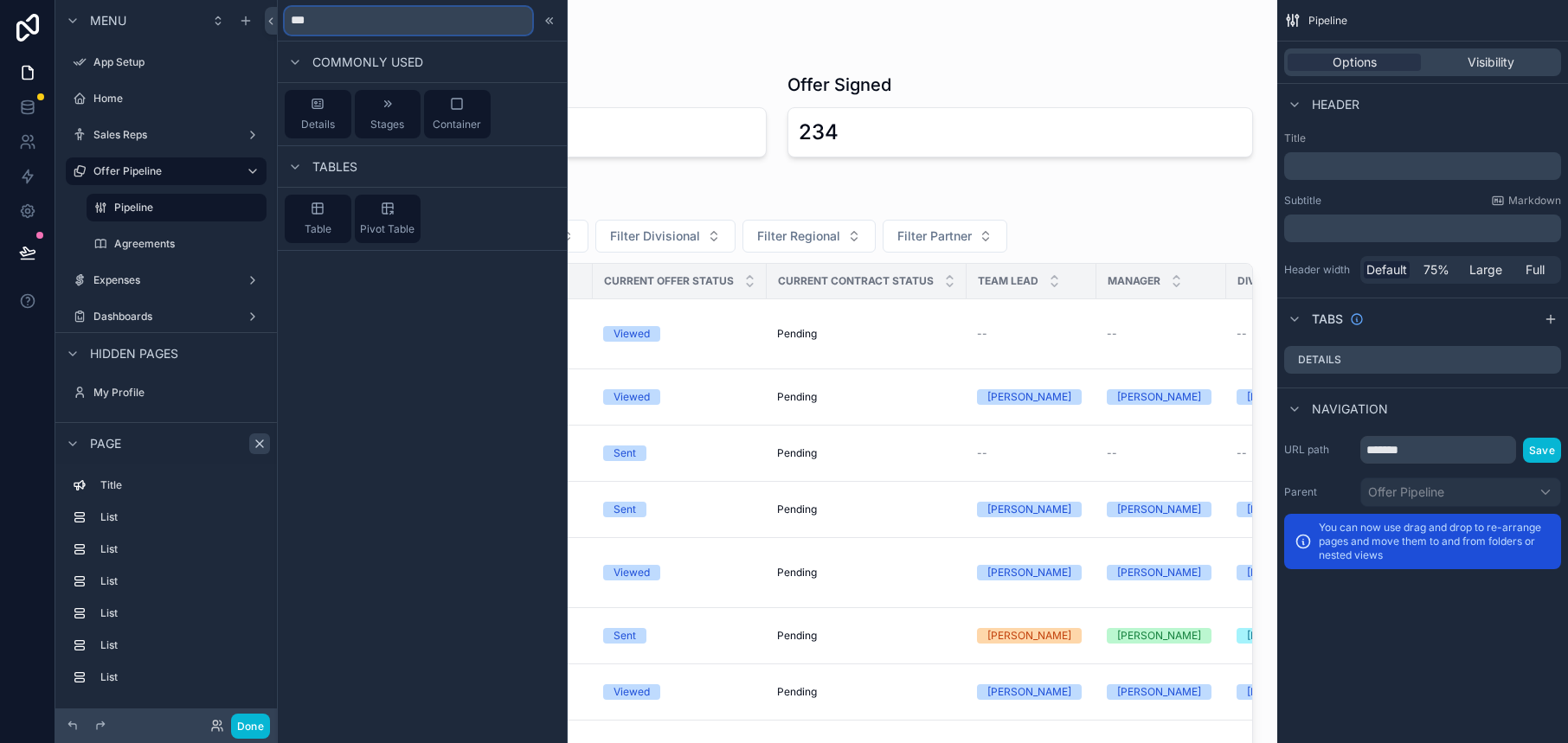
drag, startPoint x: 363, startPoint y: 28, endPoint x: 300, endPoint y: 20, distance: 63.5
click at [301, 20] on input "***" at bounding box center [408, 20] width 247 height 28
click at [300, 20] on input "***" at bounding box center [408, 20] width 247 height 28
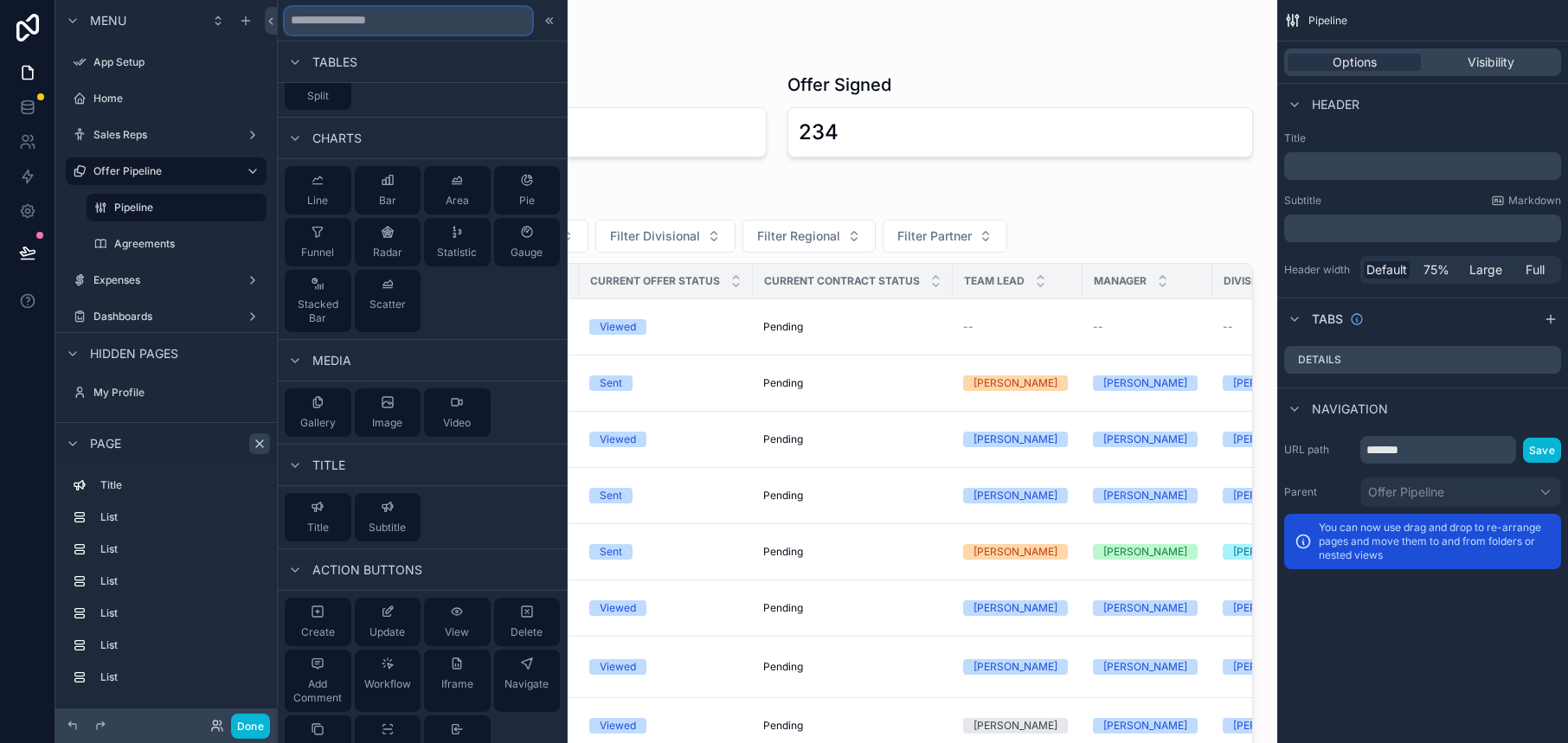
scroll to position [581, 0]
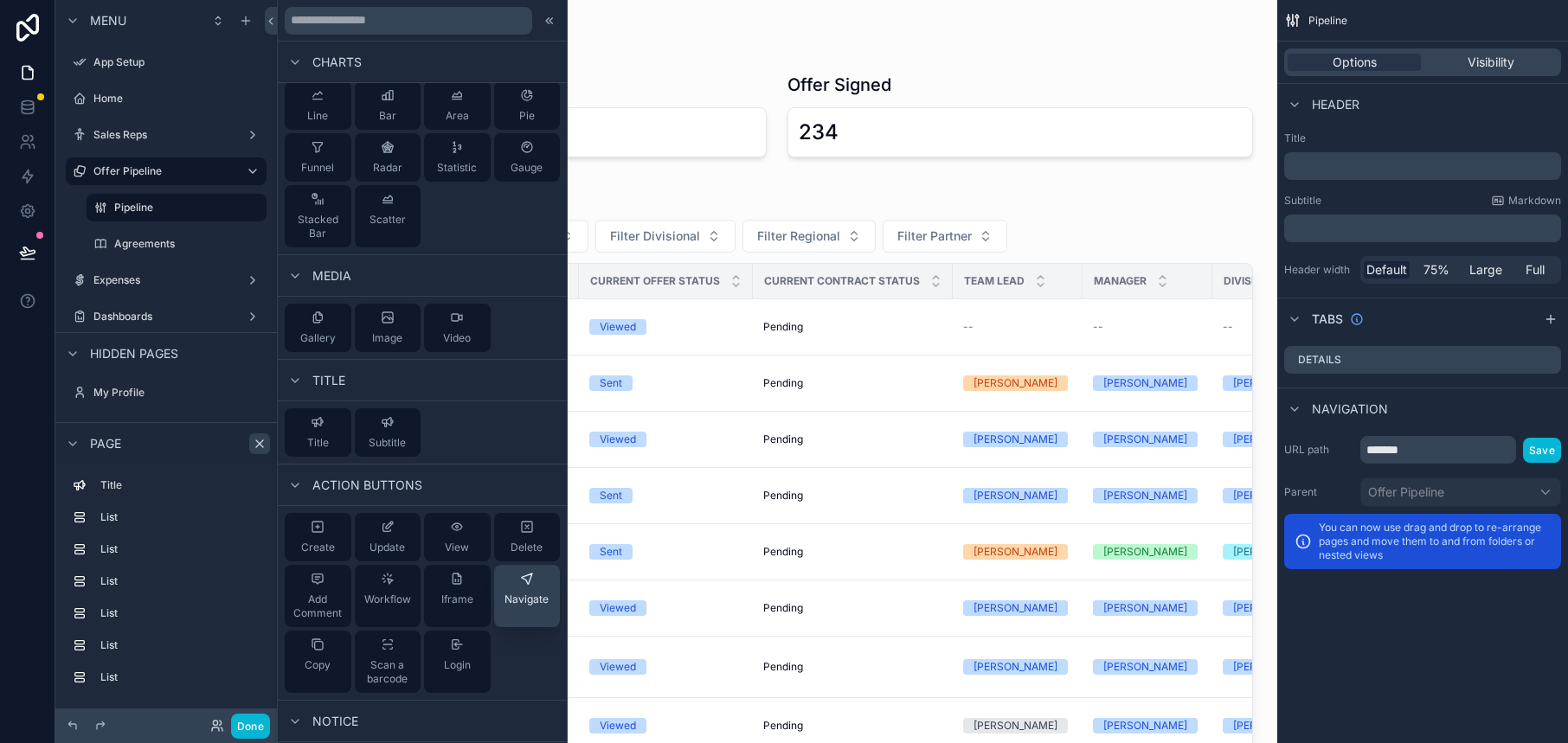
click at [520, 577] on icon at bounding box center [527, 578] width 14 height 14
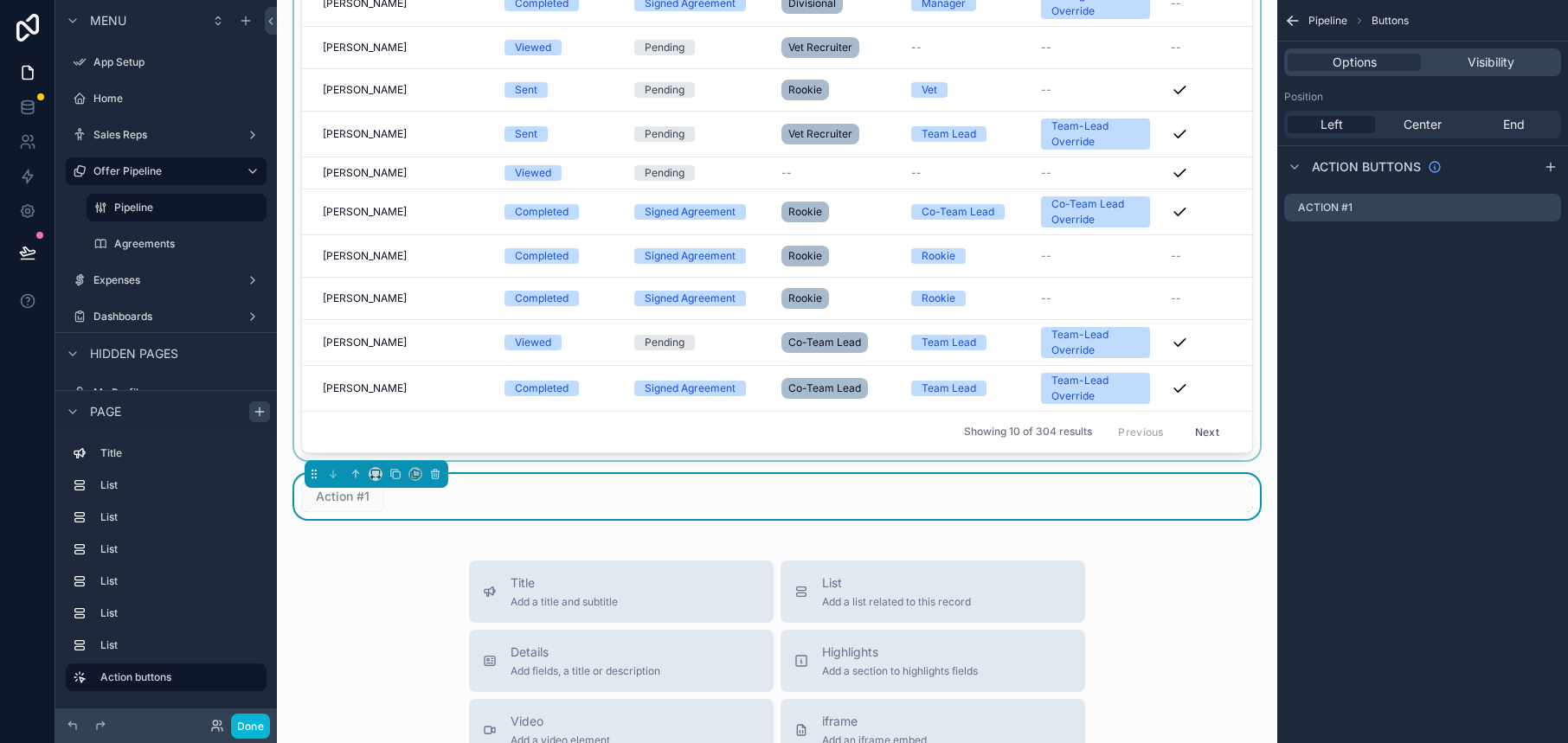
scroll to position [2449, 0]
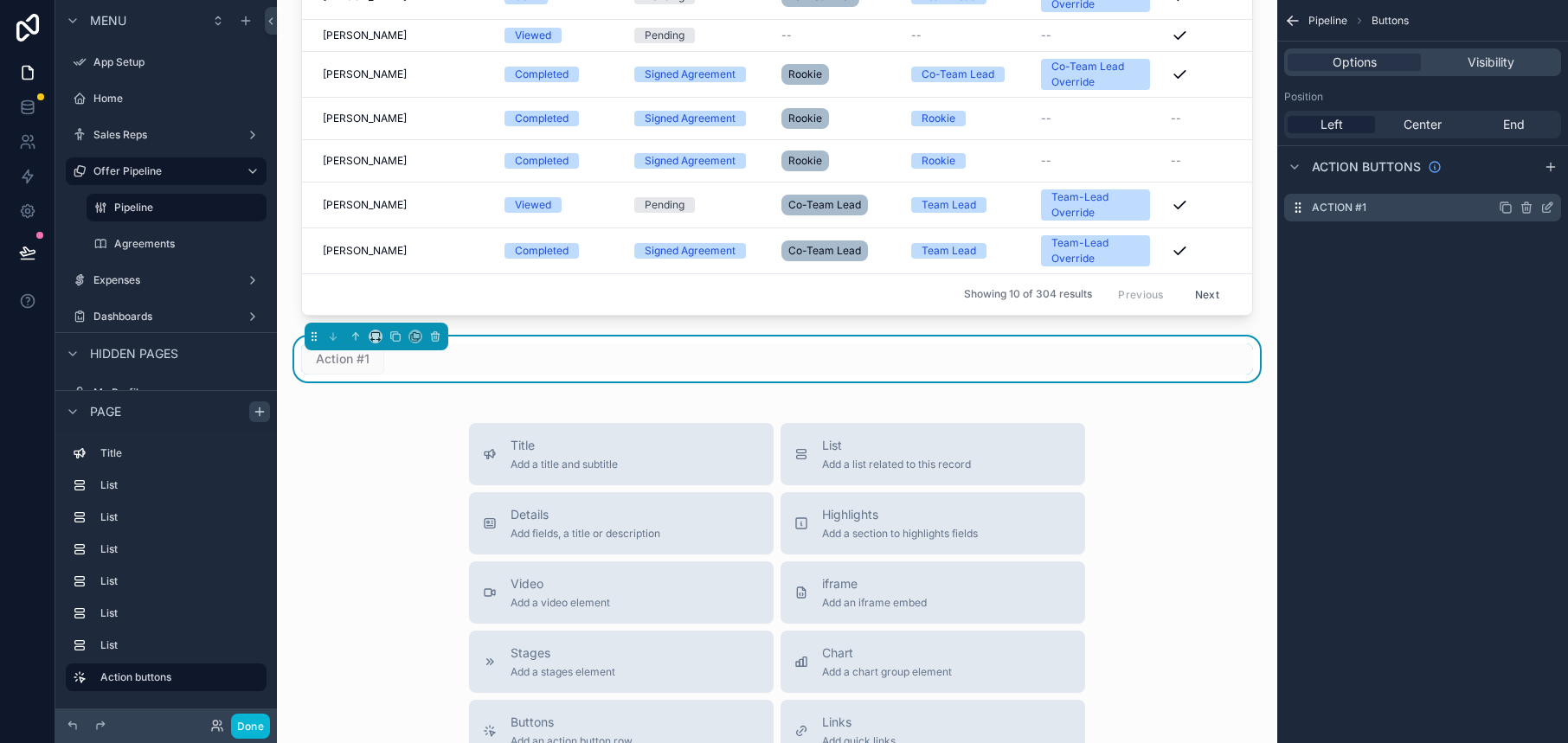
click at [1549, 209] on icon "scrollable content" at bounding box center [1547, 207] width 14 height 14
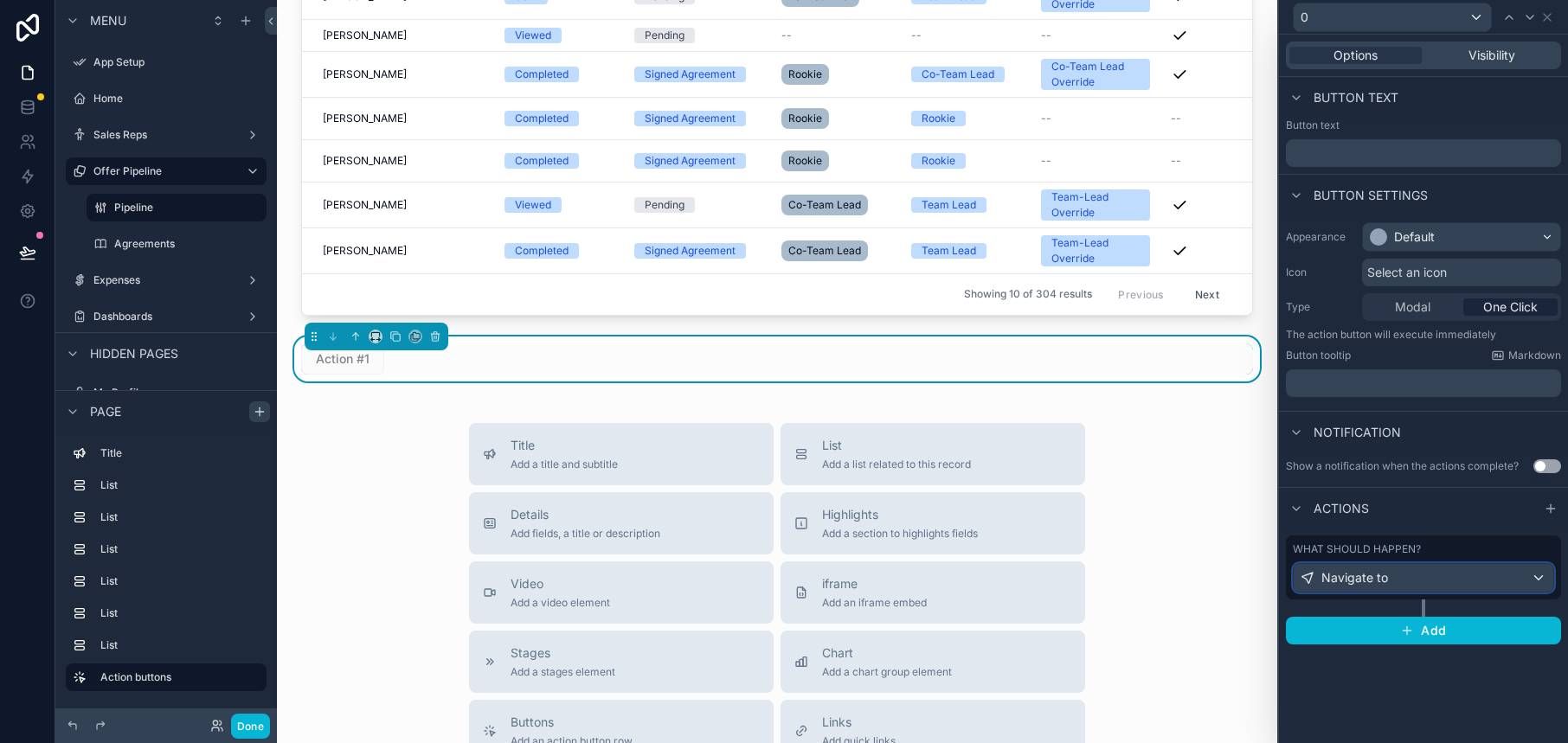
click at [1411, 583] on div "Navigate to" at bounding box center [1424, 577] width 260 height 28
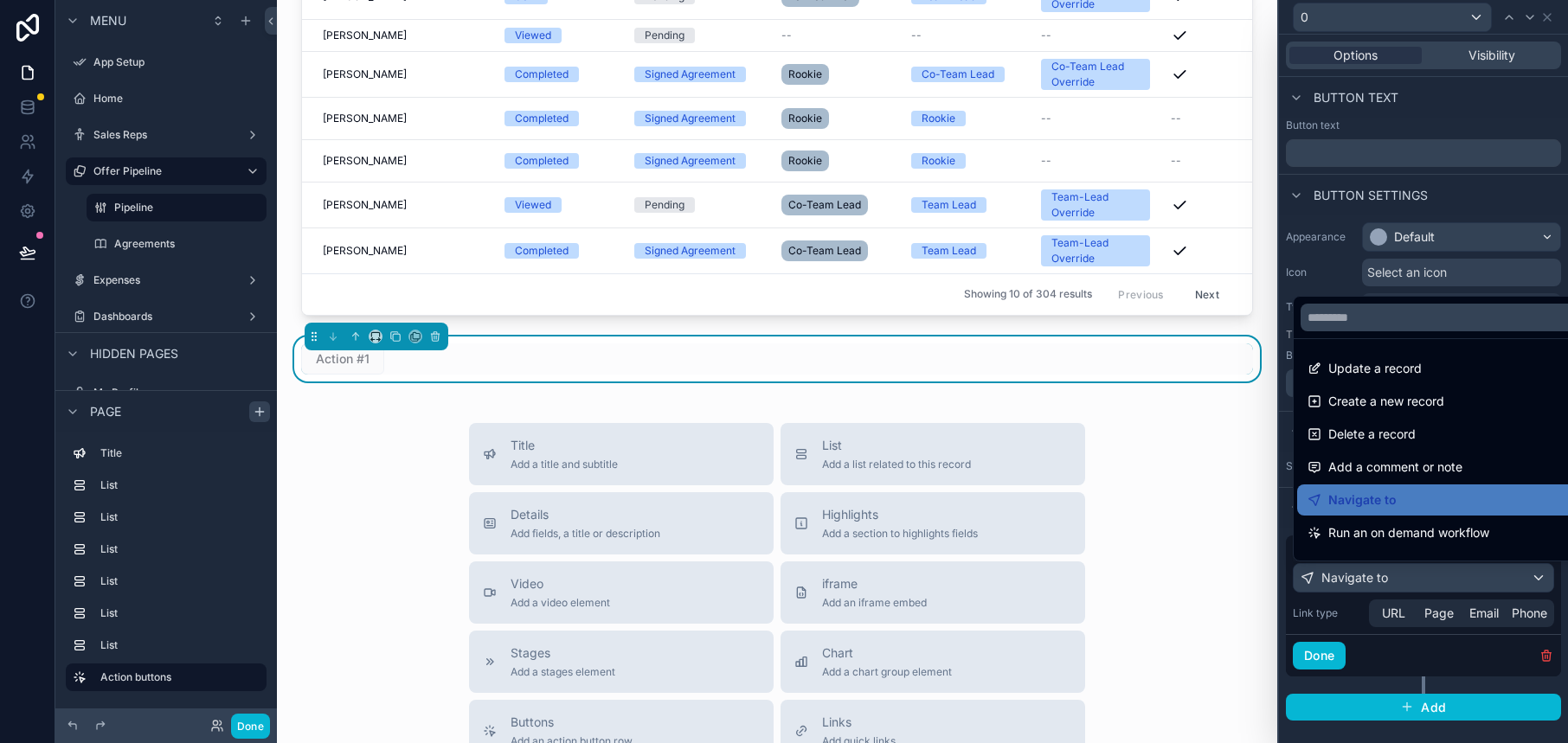
click at [1422, 580] on div at bounding box center [1423, 371] width 289 height 743
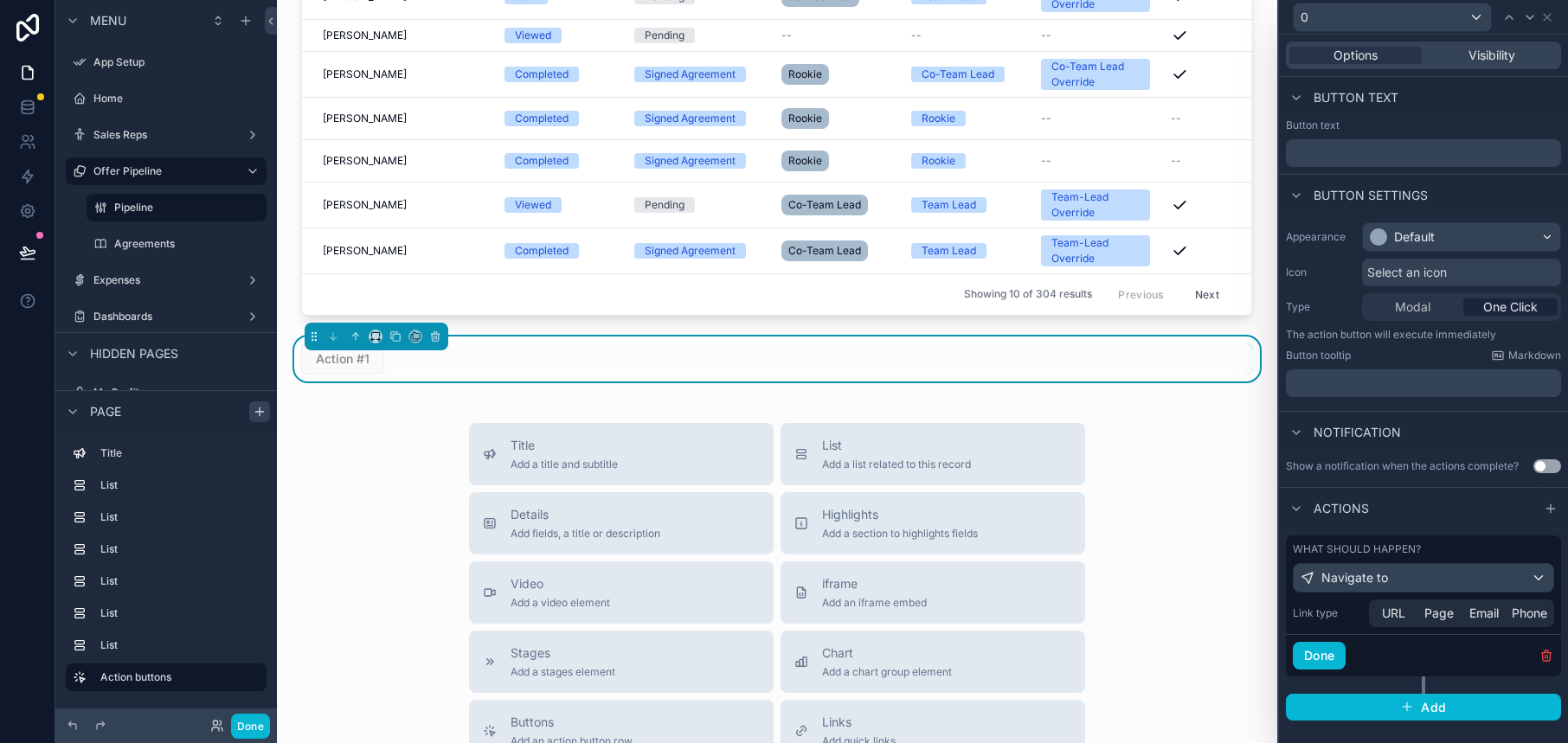
click at [1392, 658] on div "Done" at bounding box center [1423, 655] width 275 height 42
click at [1444, 609] on span "Page" at bounding box center [1439, 613] width 30 height 17
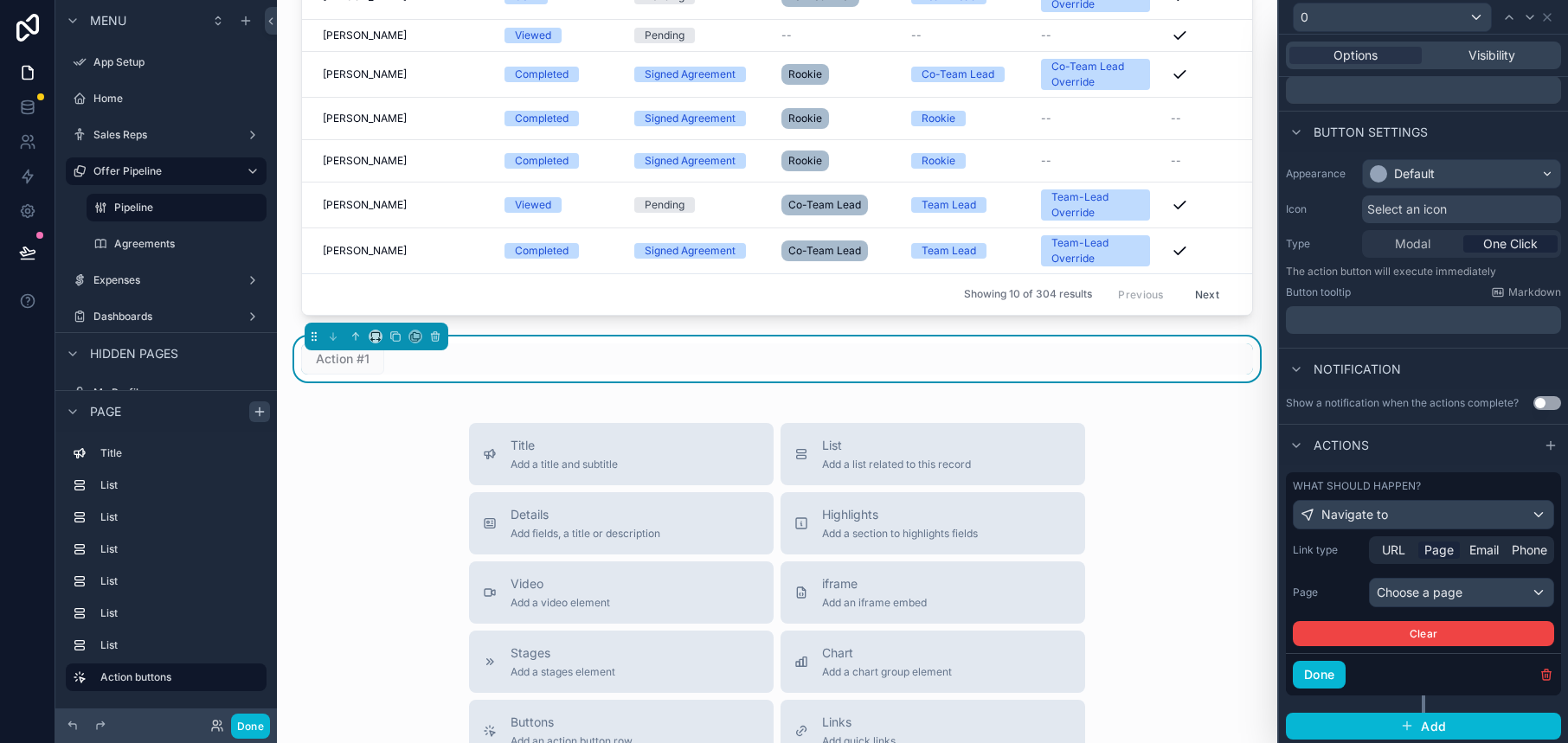
scroll to position [67, 0]
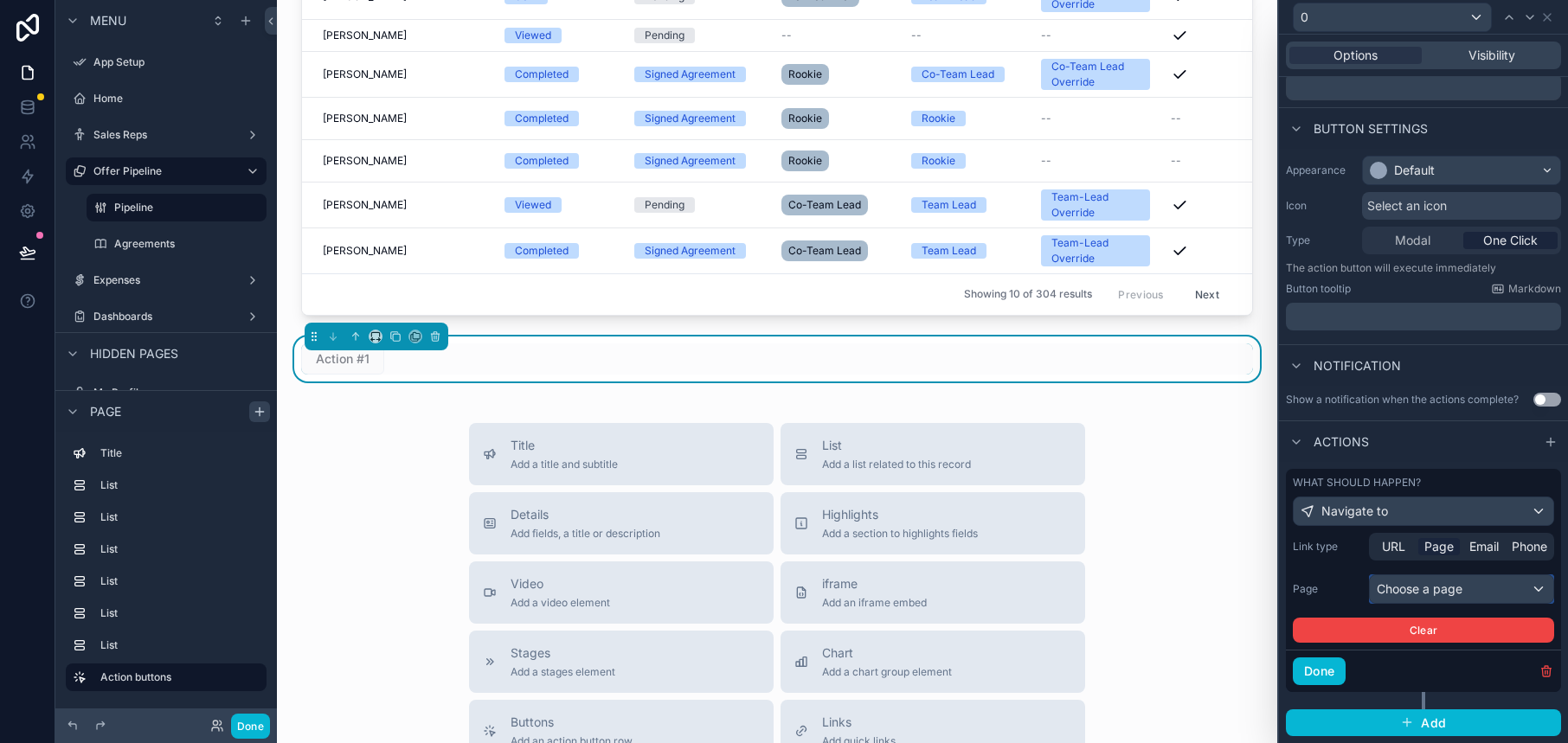
click at [1433, 589] on div "Choose a page" at bounding box center [1461, 588] width 183 height 28
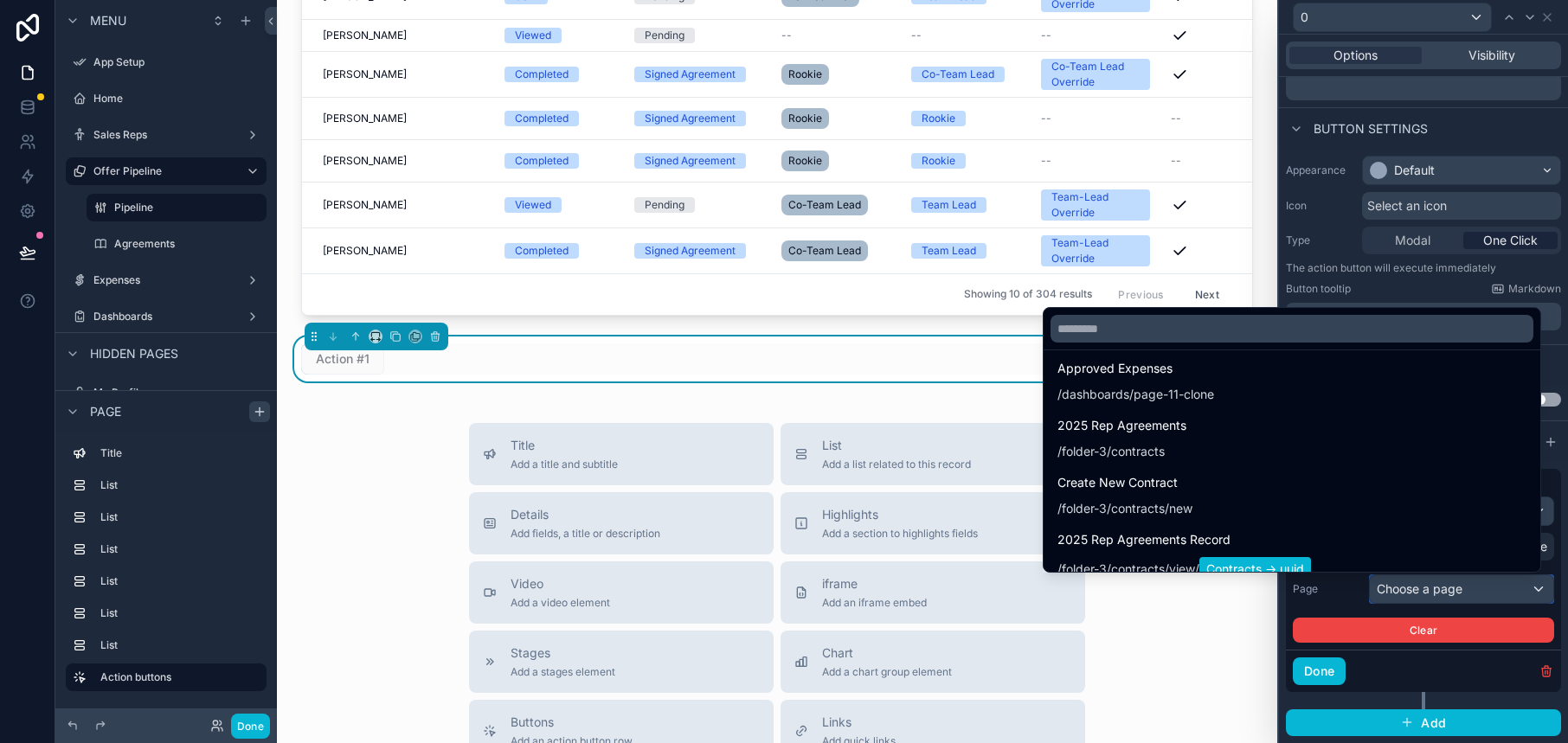
scroll to position [1667, 0]
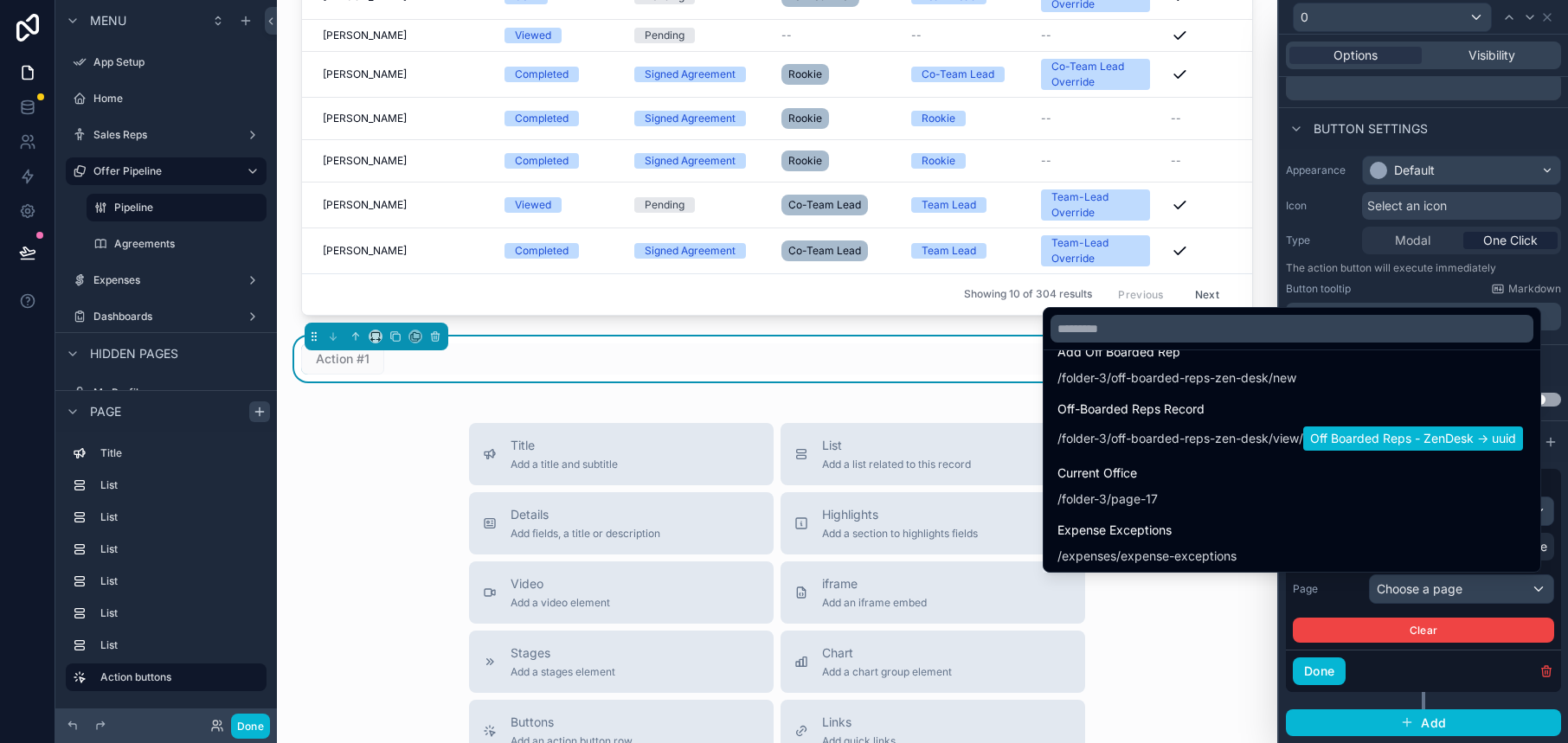
click at [1509, 669] on div at bounding box center [1423, 371] width 289 height 743
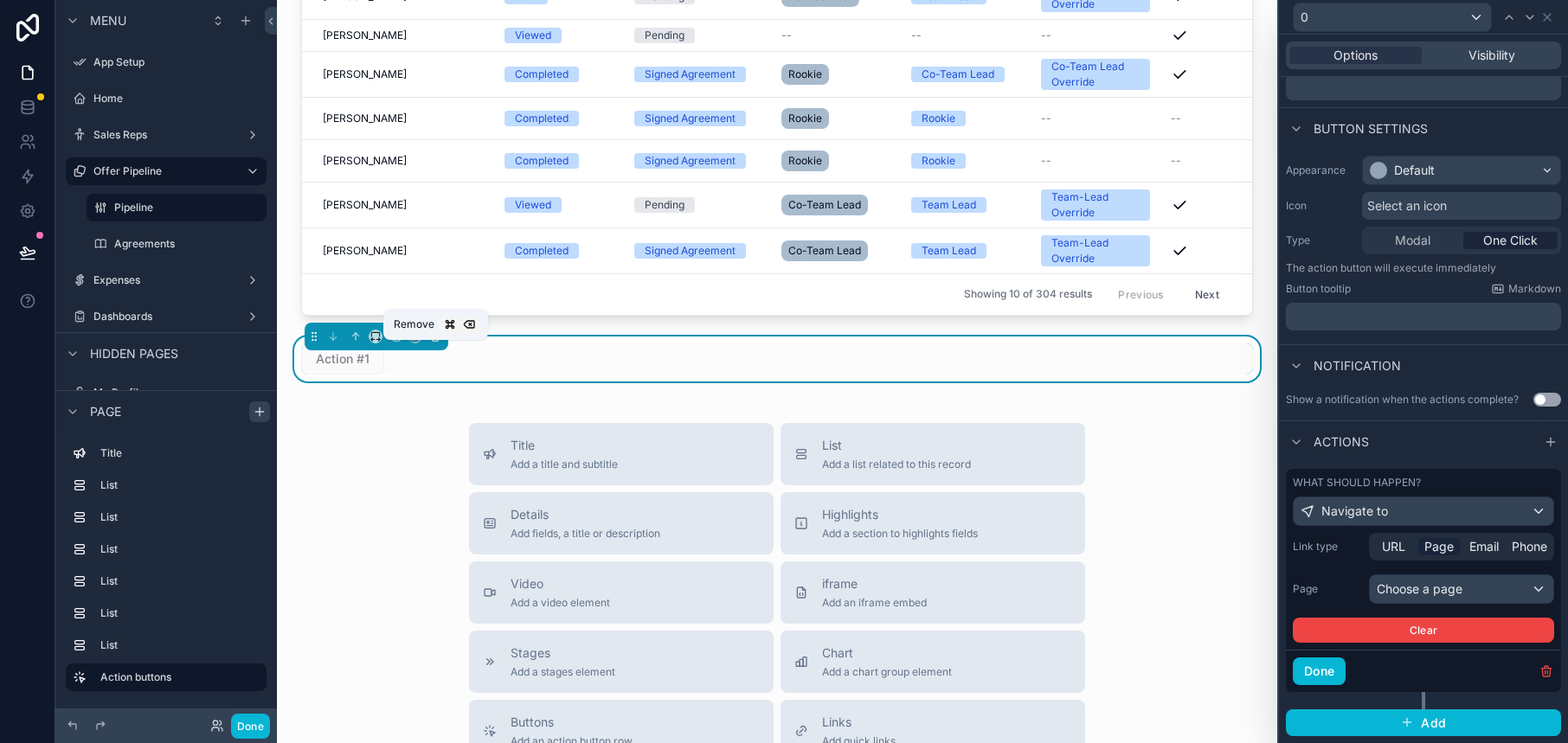
click at [437, 342] on icon "scrollable content" at bounding box center [435, 336] width 12 height 12
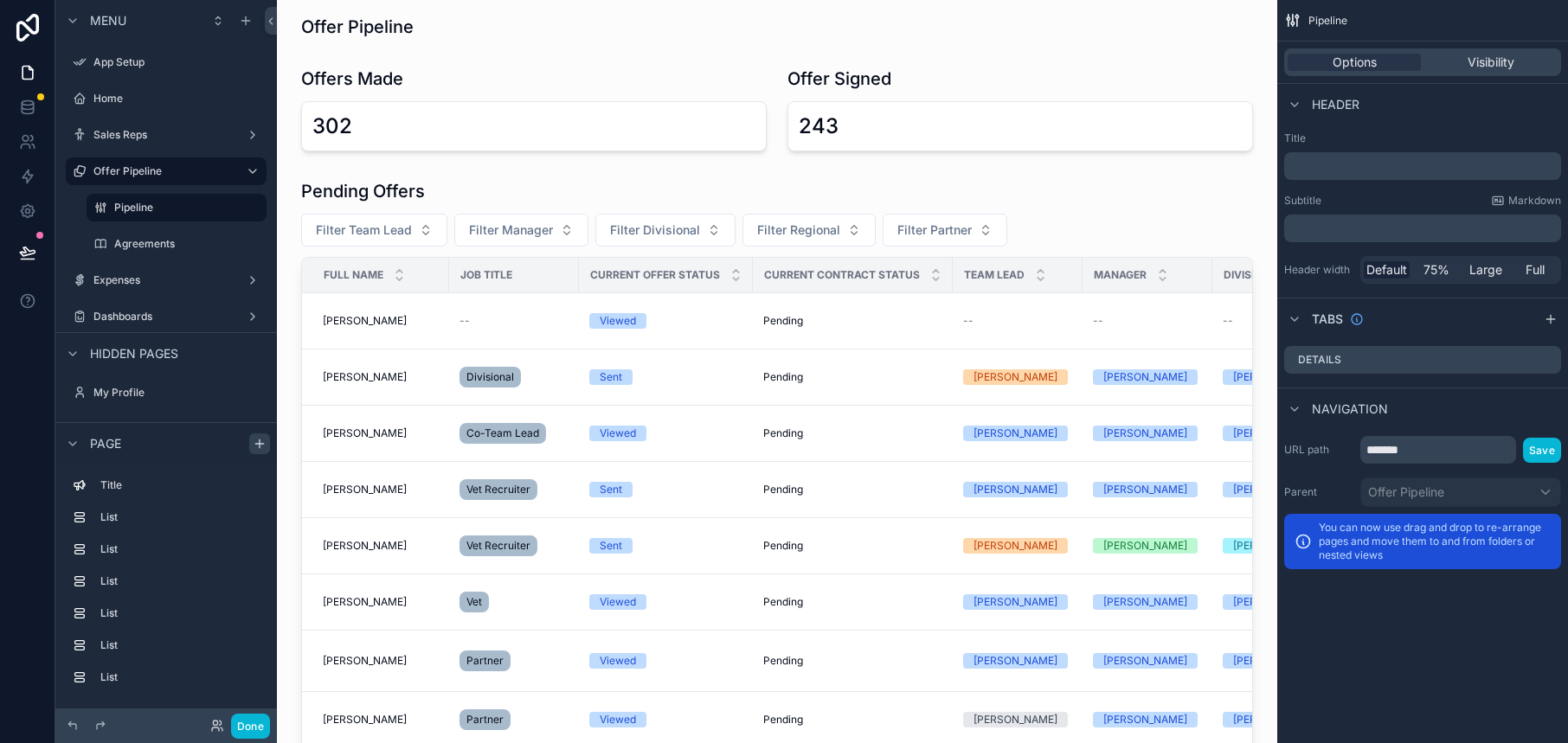
scroll to position [0, 0]
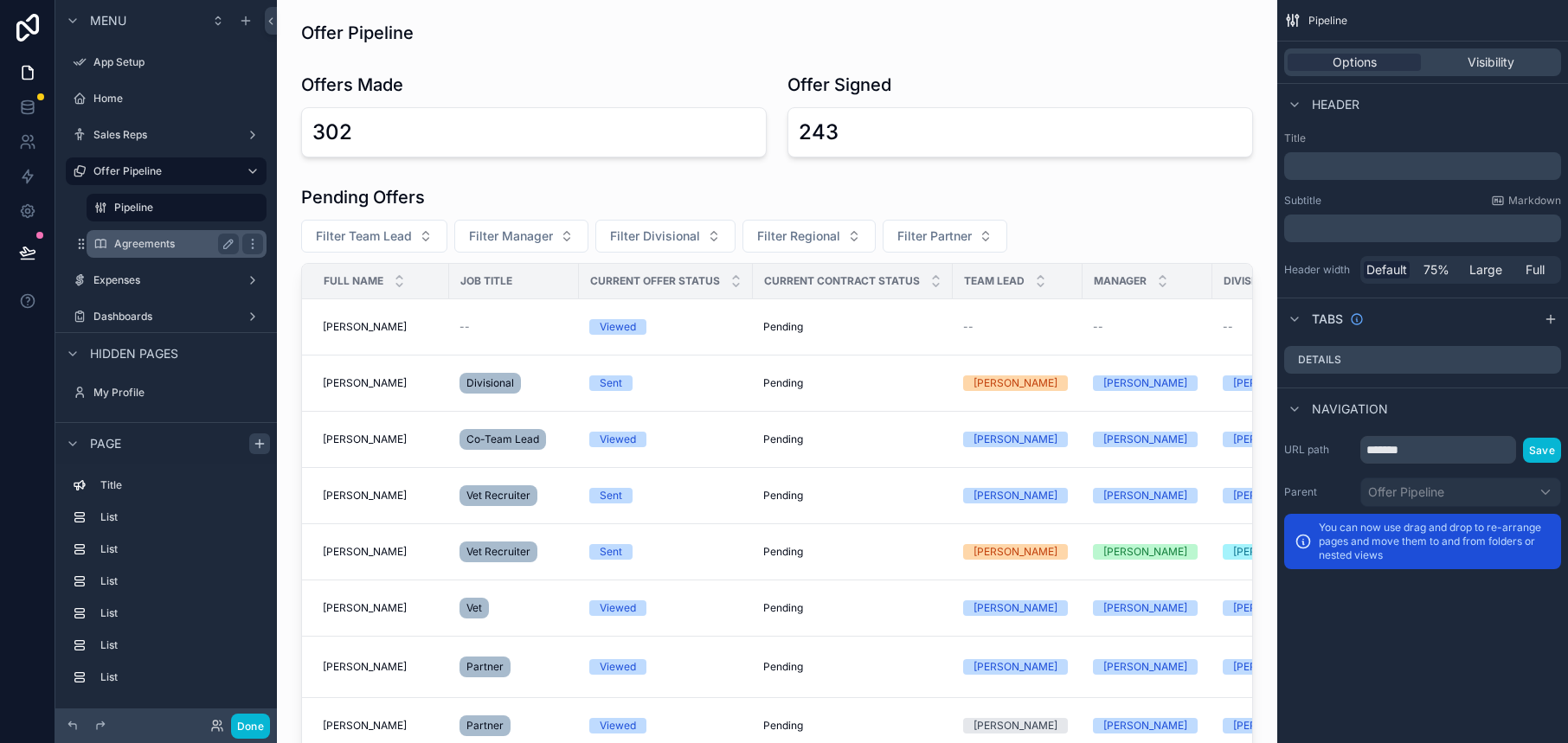
click at [172, 236] on div "Agreements" at bounding box center [177, 244] width 125 height 21
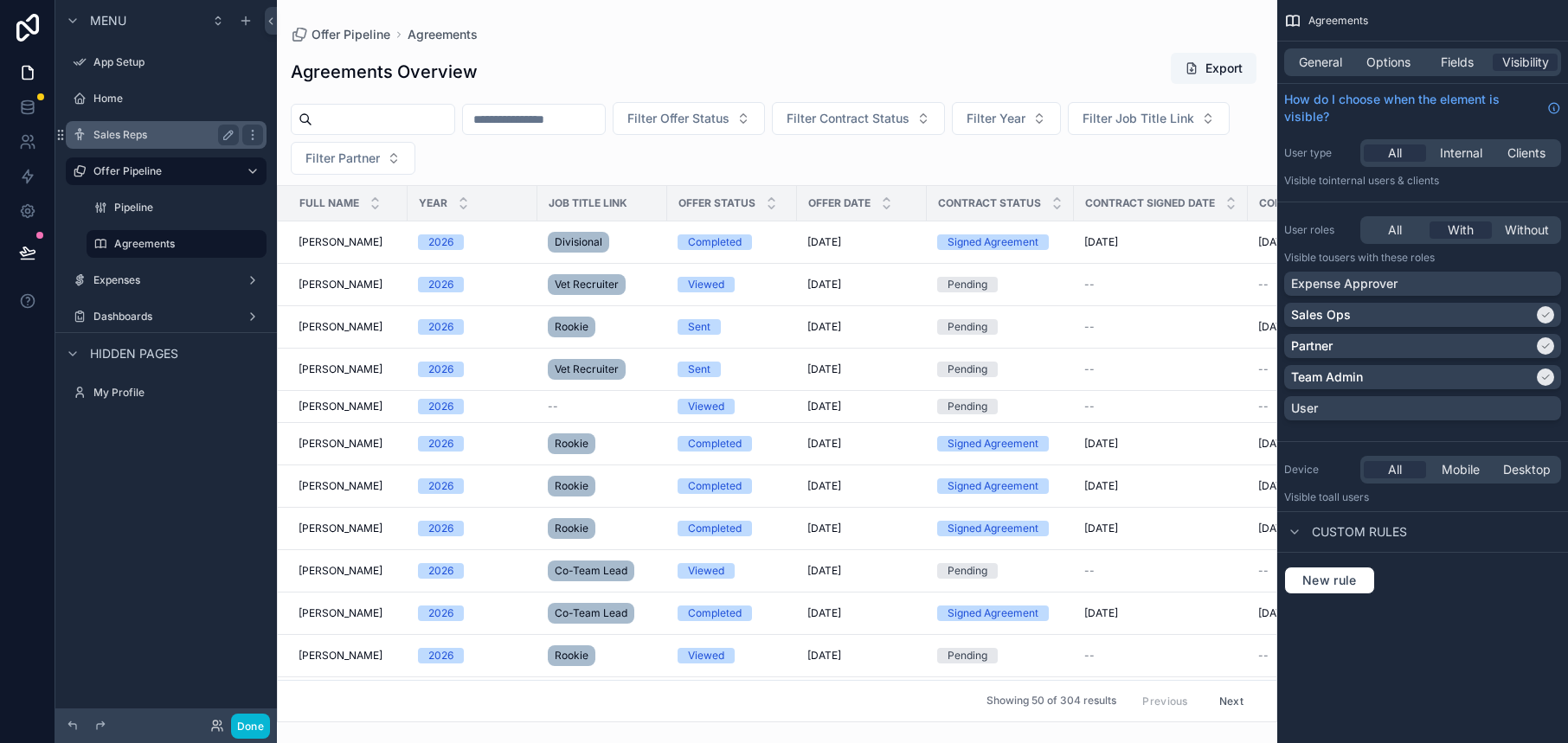
click at [165, 132] on label "Sales Reps" at bounding box center [162, 134] width 138 height 14
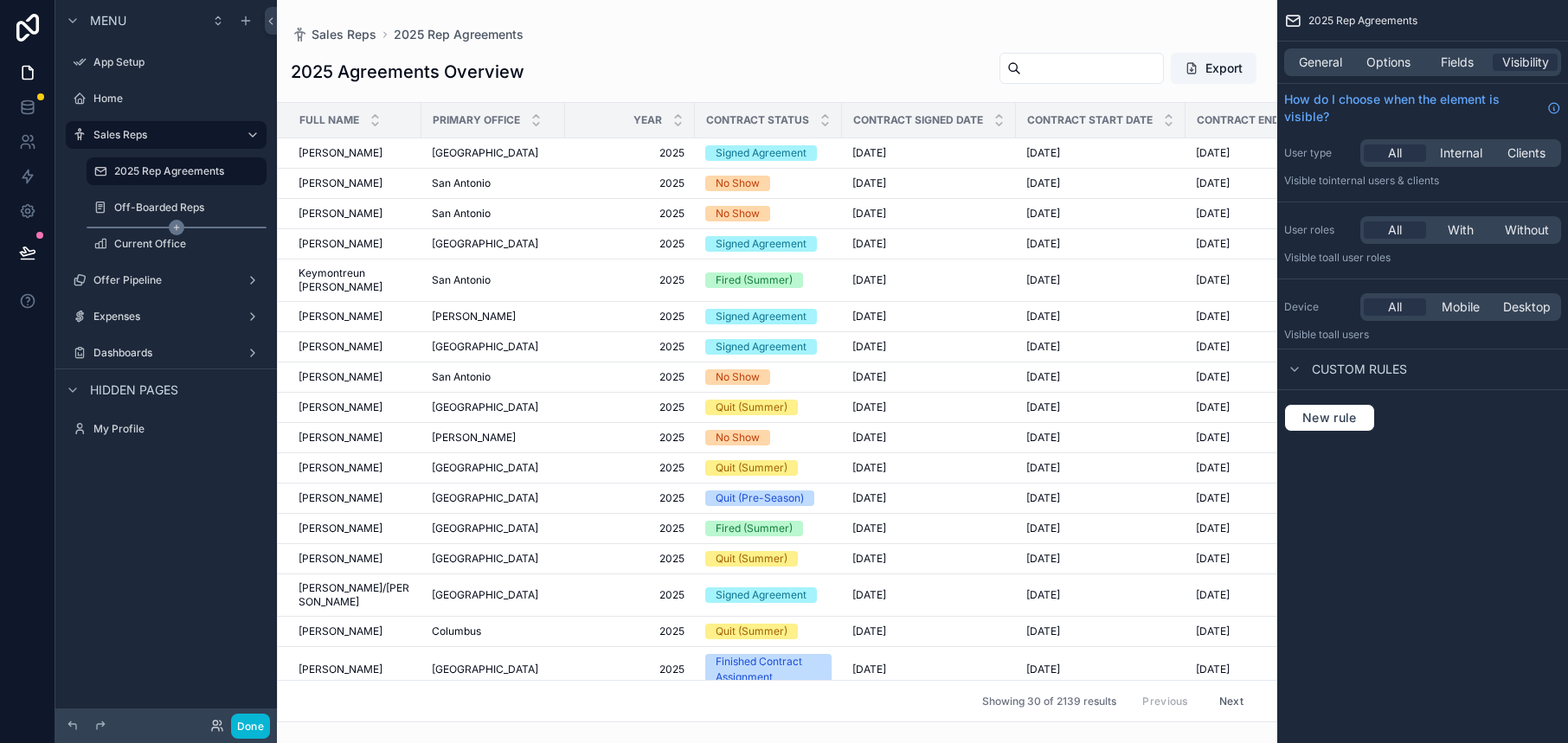
click at [177, 219] on icon "scrollable content" at bounding box center [177, 227] width 15 height 15
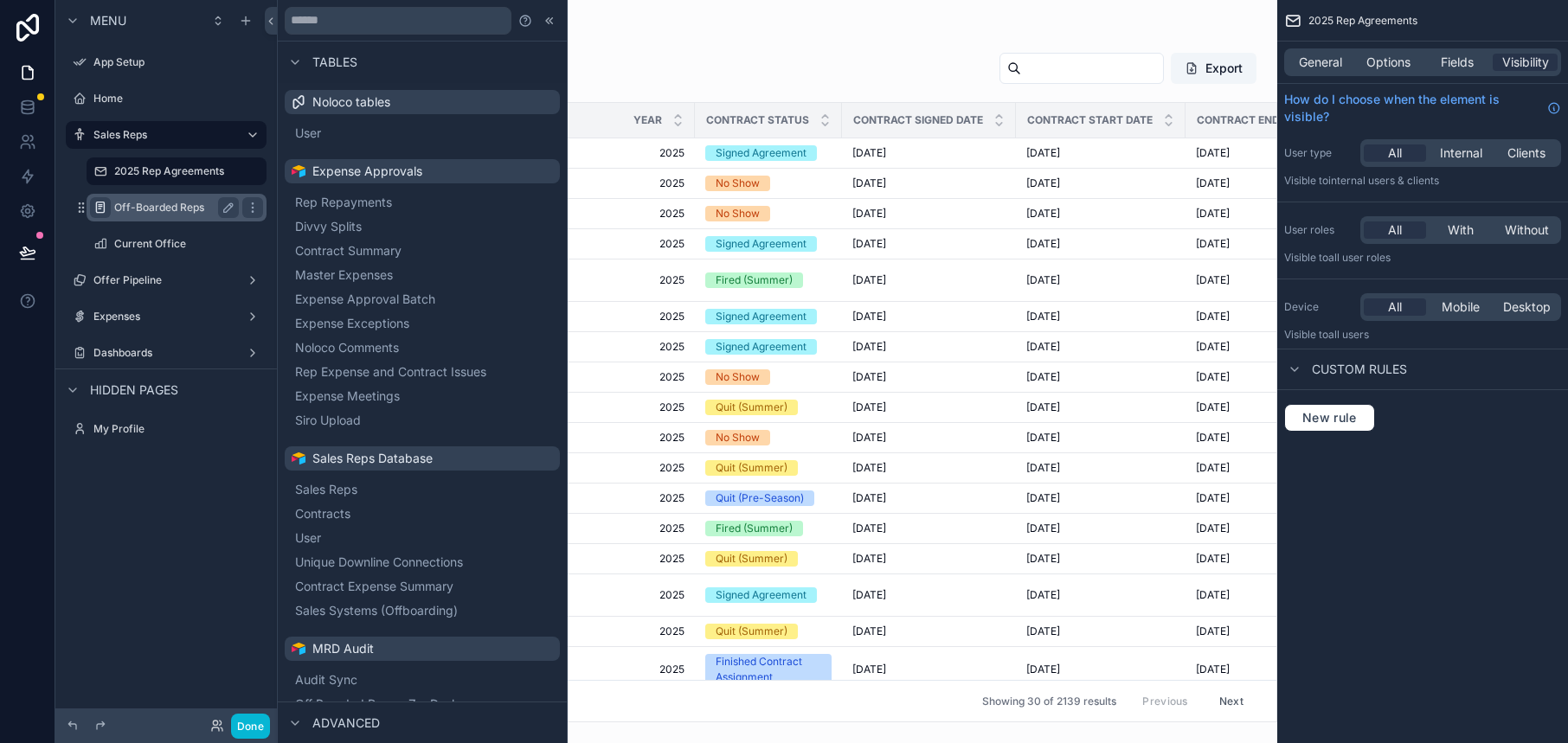
click at [108, 200] on div "scrollable content" at bounding box center [100, 208] width 21 height 21
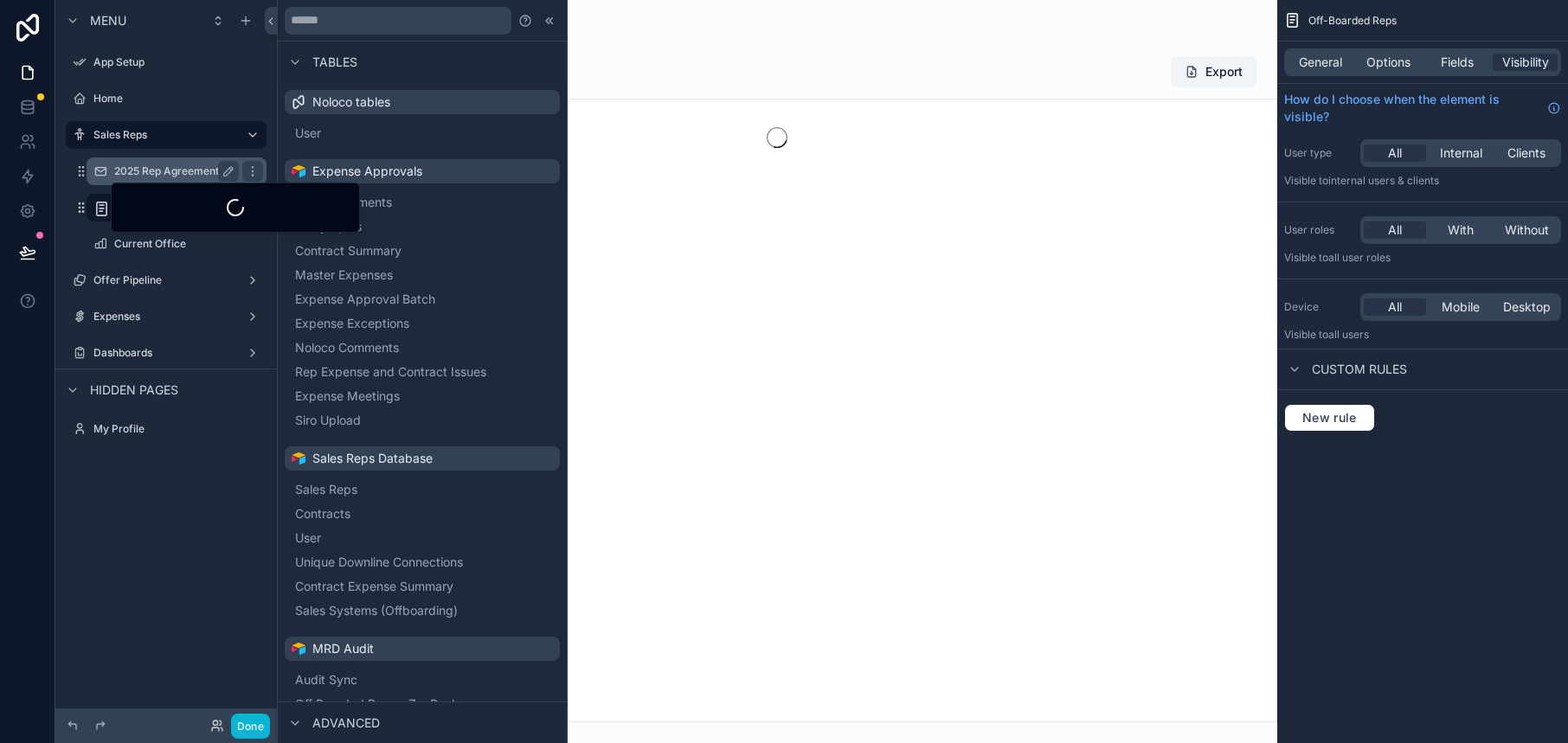
click at [119, 159] on div "2025 Rep Agreements" at bounding box center [176, 171] width 173 height 28
